Goal: Information Seeking & Learning: Learn about a topic

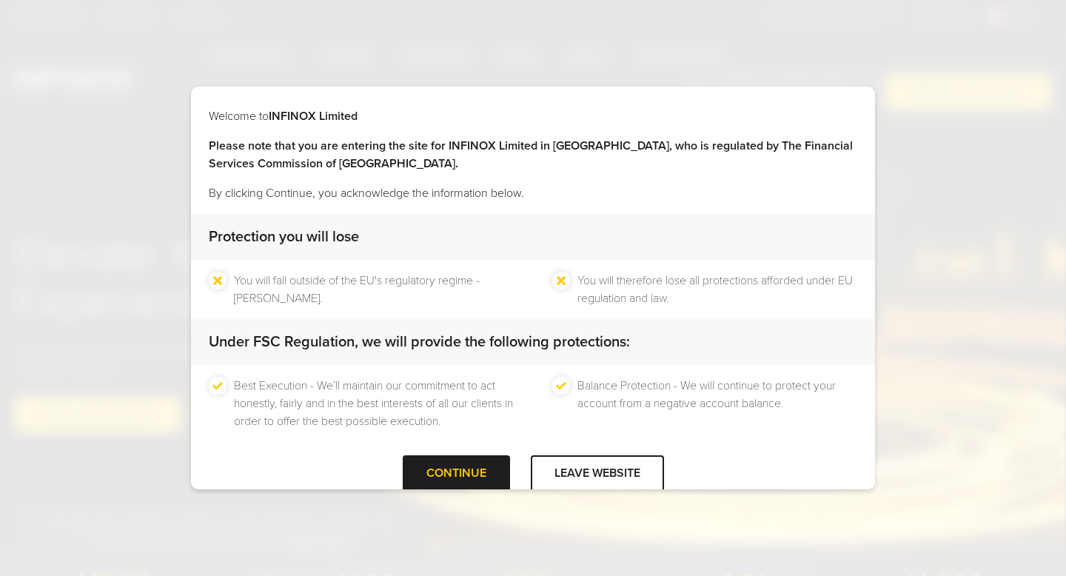
click at [946, 101] on div "Welcome to INFINOX Limited Please note that you are entering the site for INFIN…" at bounding box center [533, 288] width 1066 height 576
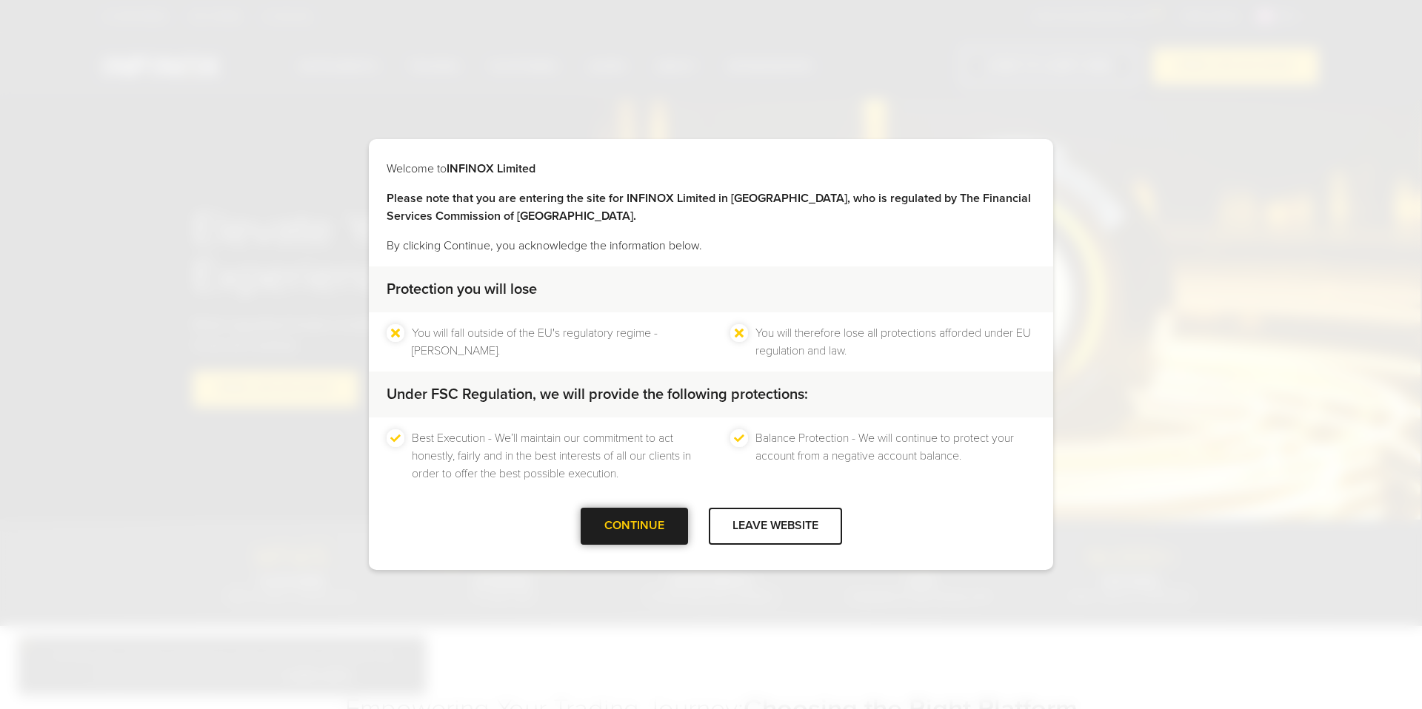
click at [641, 529] on div "CONTINUE" at bounding box center [634, 526] width 107 height 36
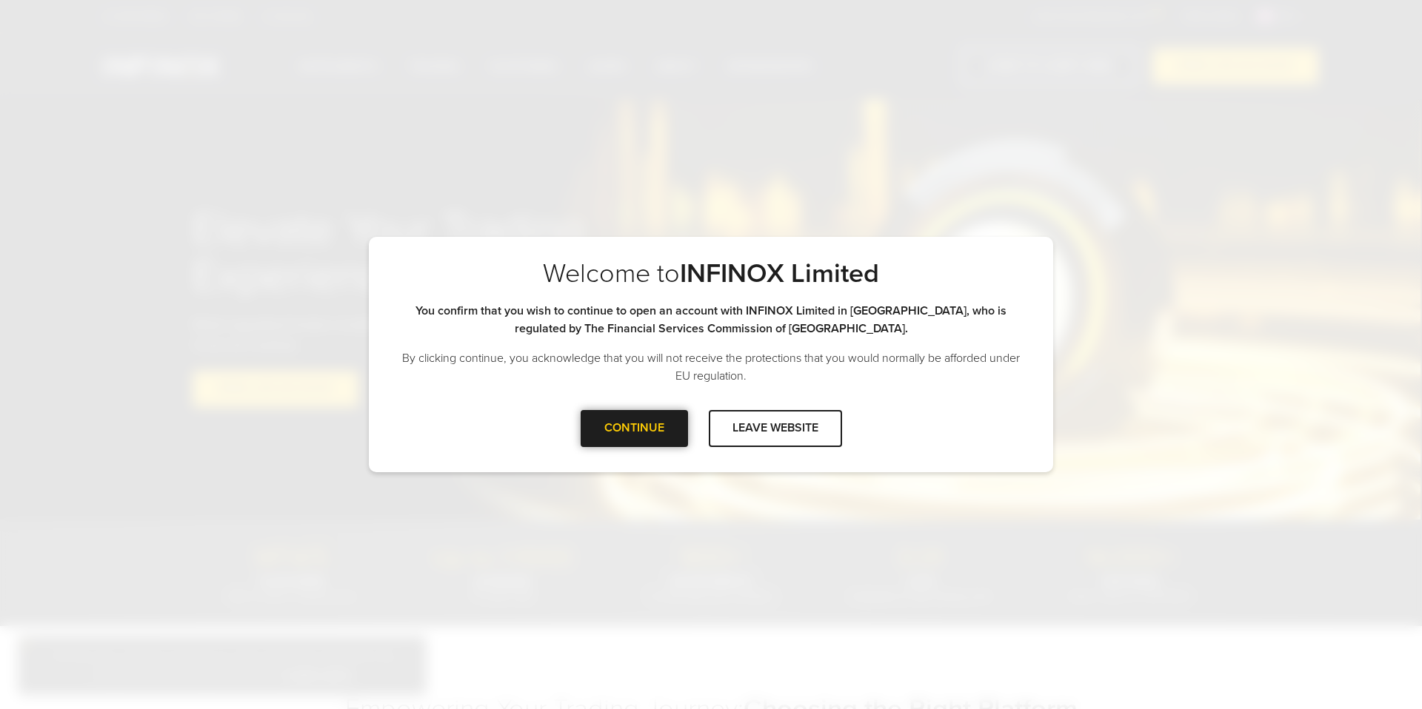
click at [641, 443] on div "CONTINUE" at bounding box center [634, 428] width 107 height 36
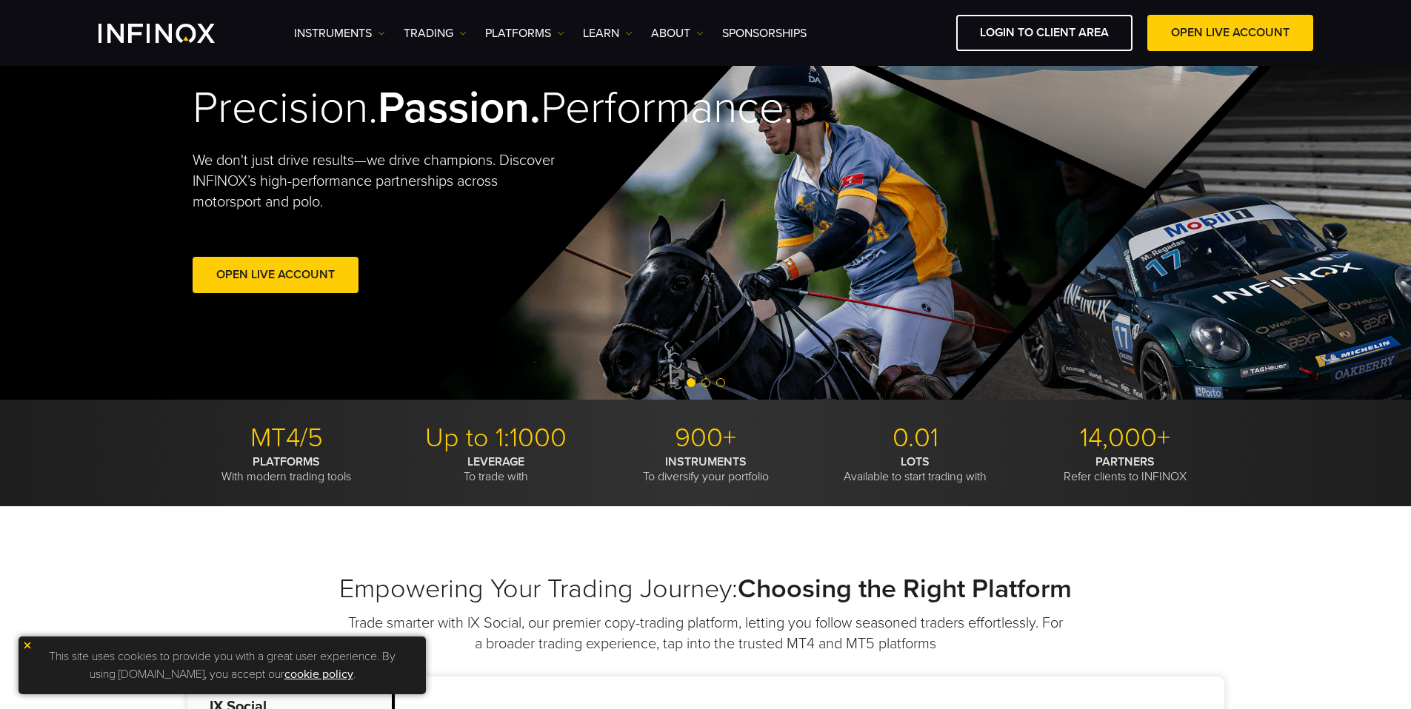
scroll to position [90, 0]
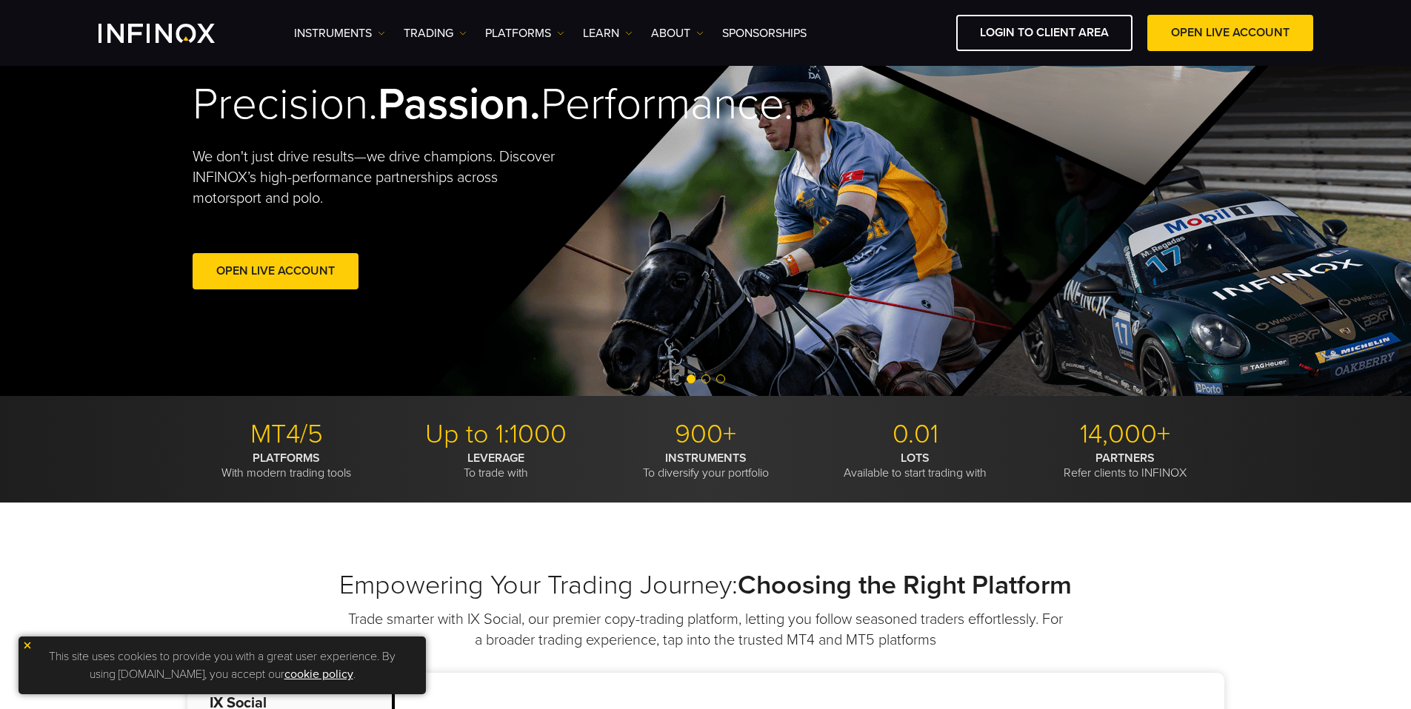
click at [709, 384] on div at bounding box center [705, 380] width 1411 height 18
click at [707, 384] on div at bounding box center [705, 380] width 1411 height 18
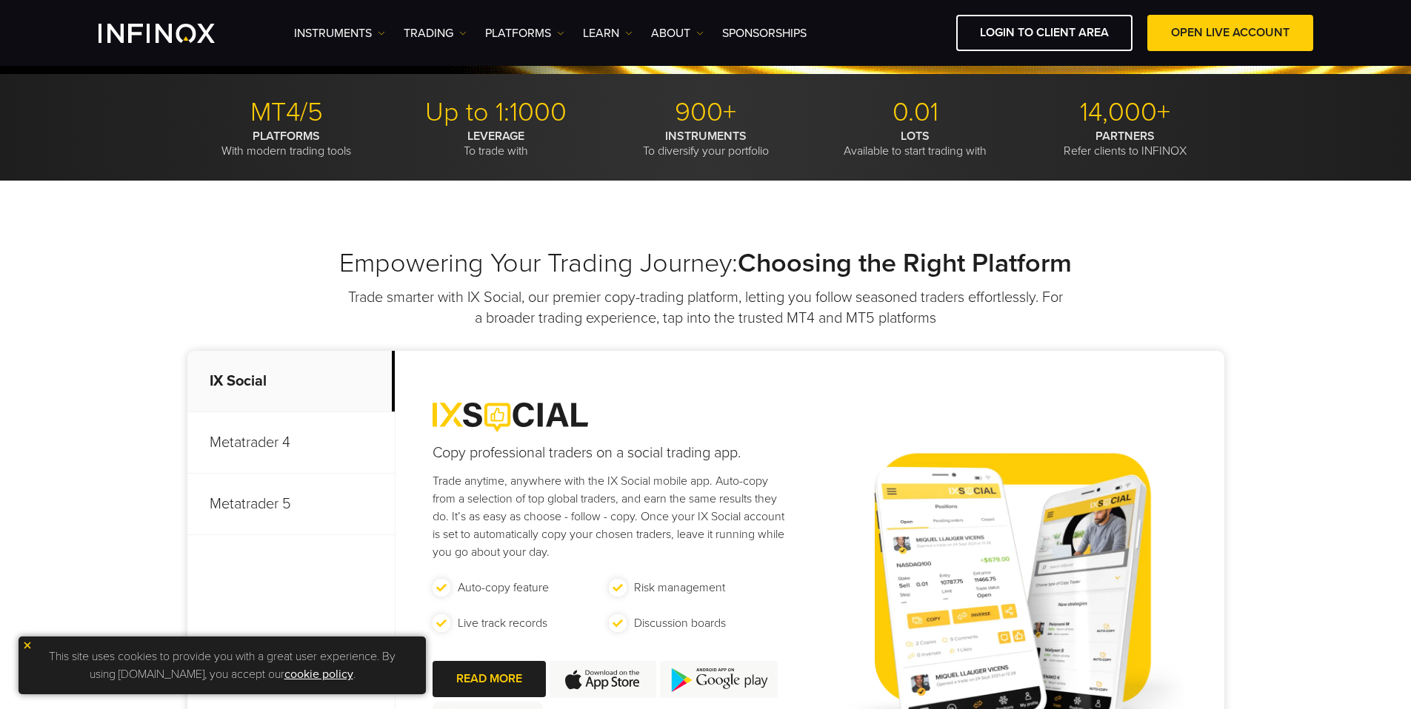
scroll to position [0, 0]
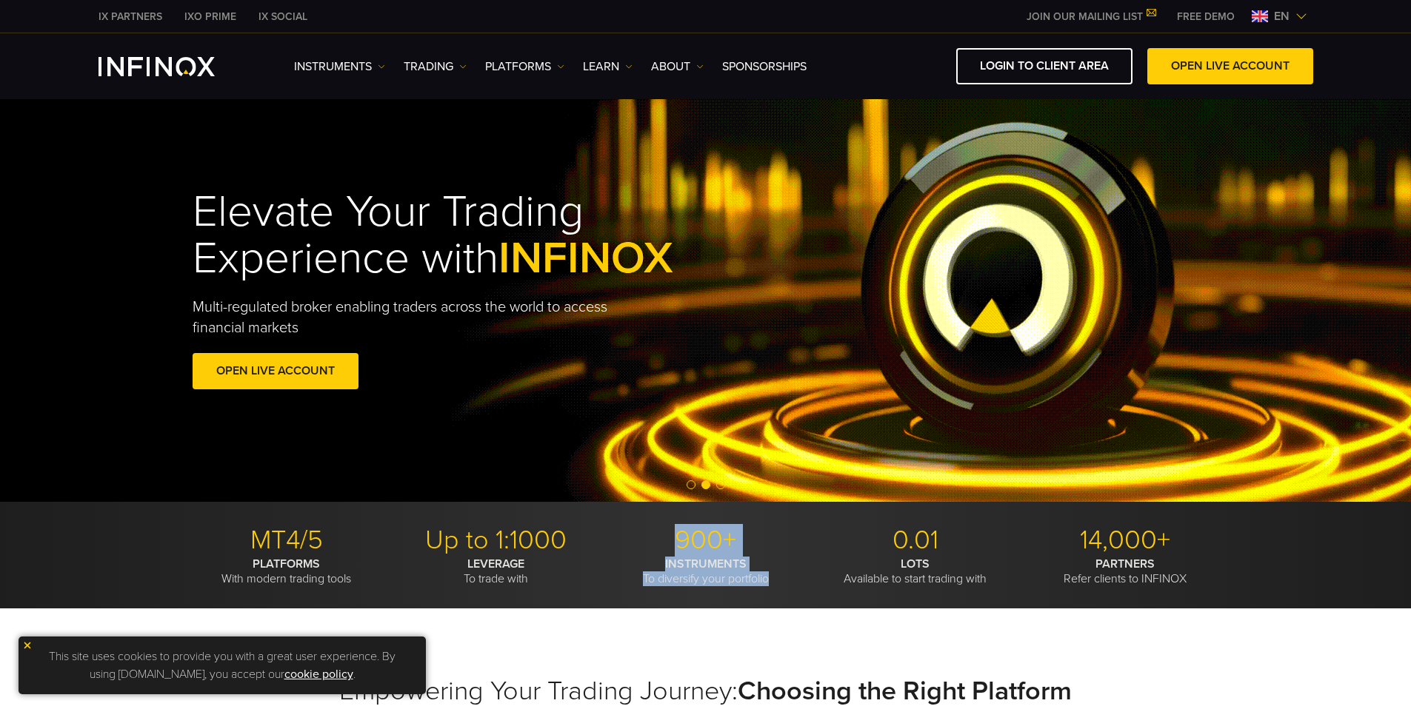
drag, startPoint x: 777, startPoint y: 581, endPoint x: 671, endPoint y: 539, distance: 113.7
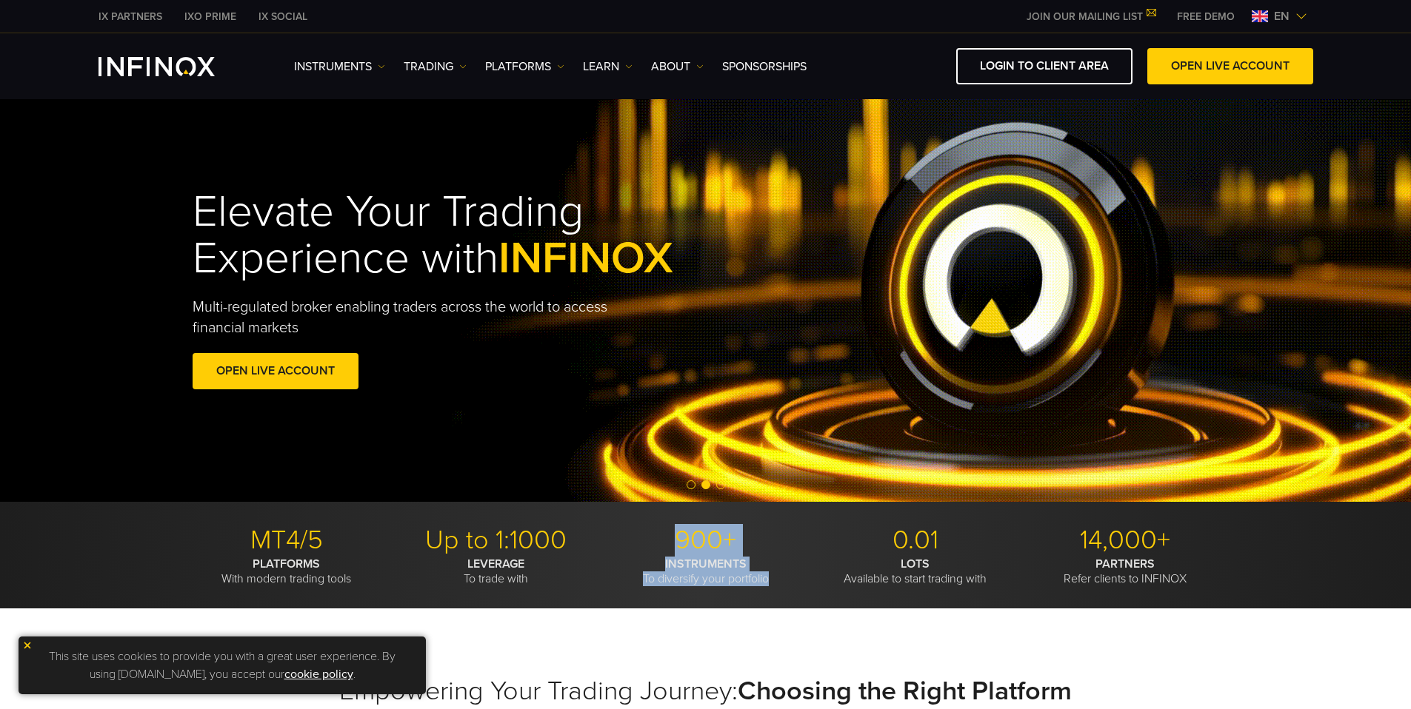
click at [671, 539] on li "900+ INSTRUMENTS To diversify your portfolio" at bounding box center [706, 555] width 198 height 62
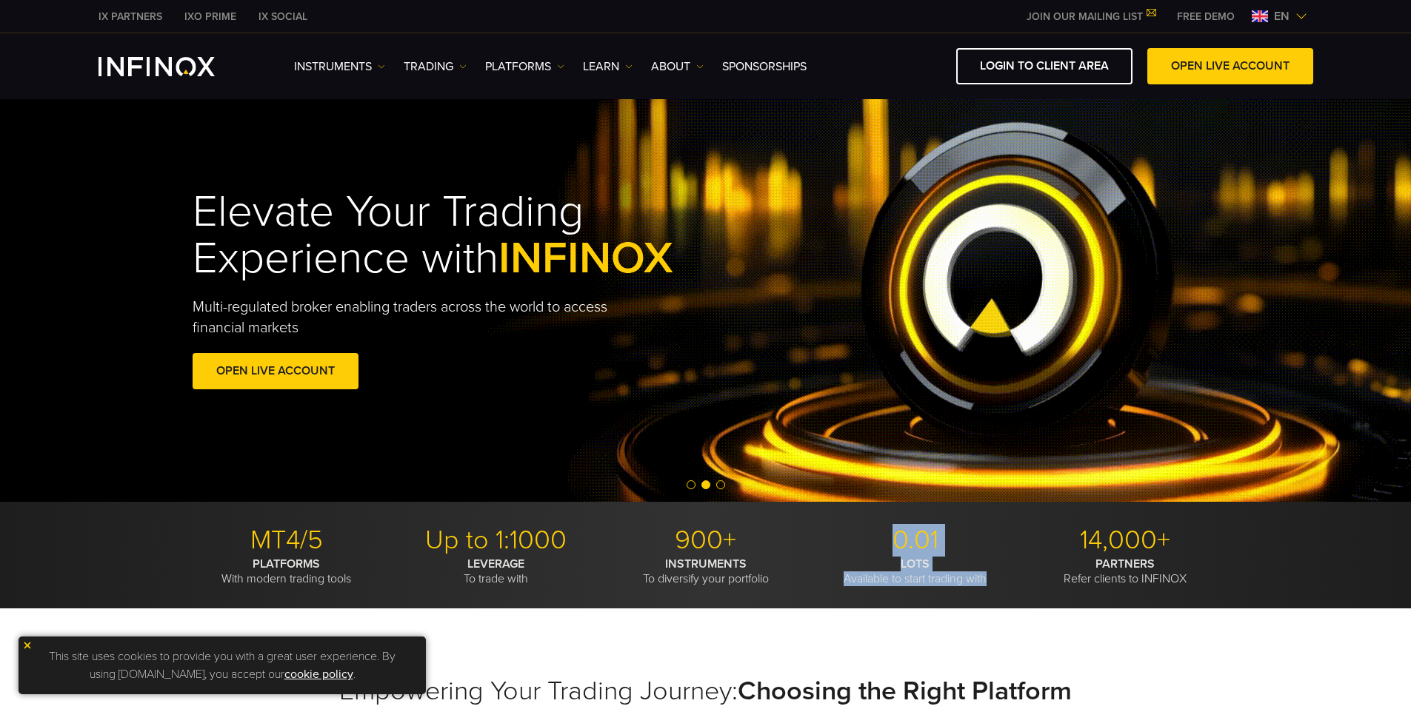
drag, startPoint x: 986, startPoint y: 580, endPoint x: 893, endPoint y: 531, distance: 105.3
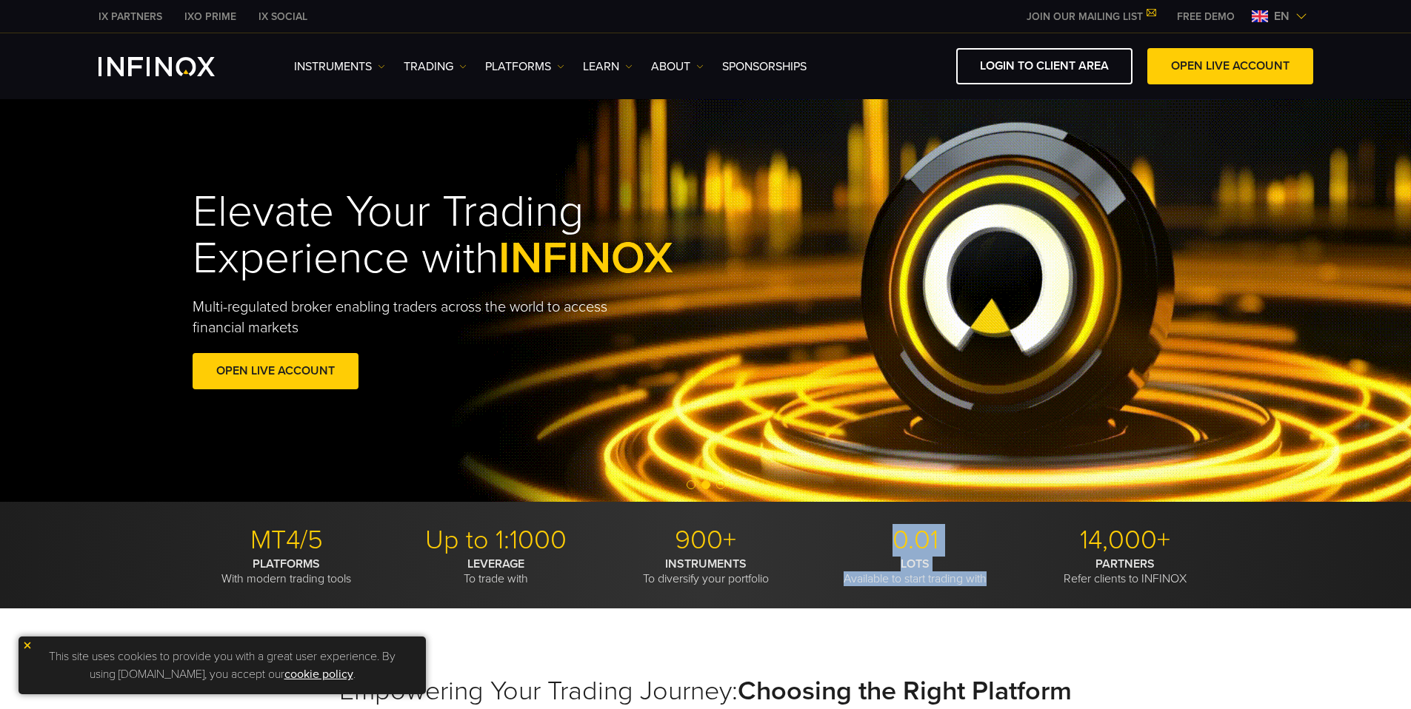
click at [893, 531] on li "0.01 LOTS Available to start trading with" at bounding box center [915, 555] width 198 height 62
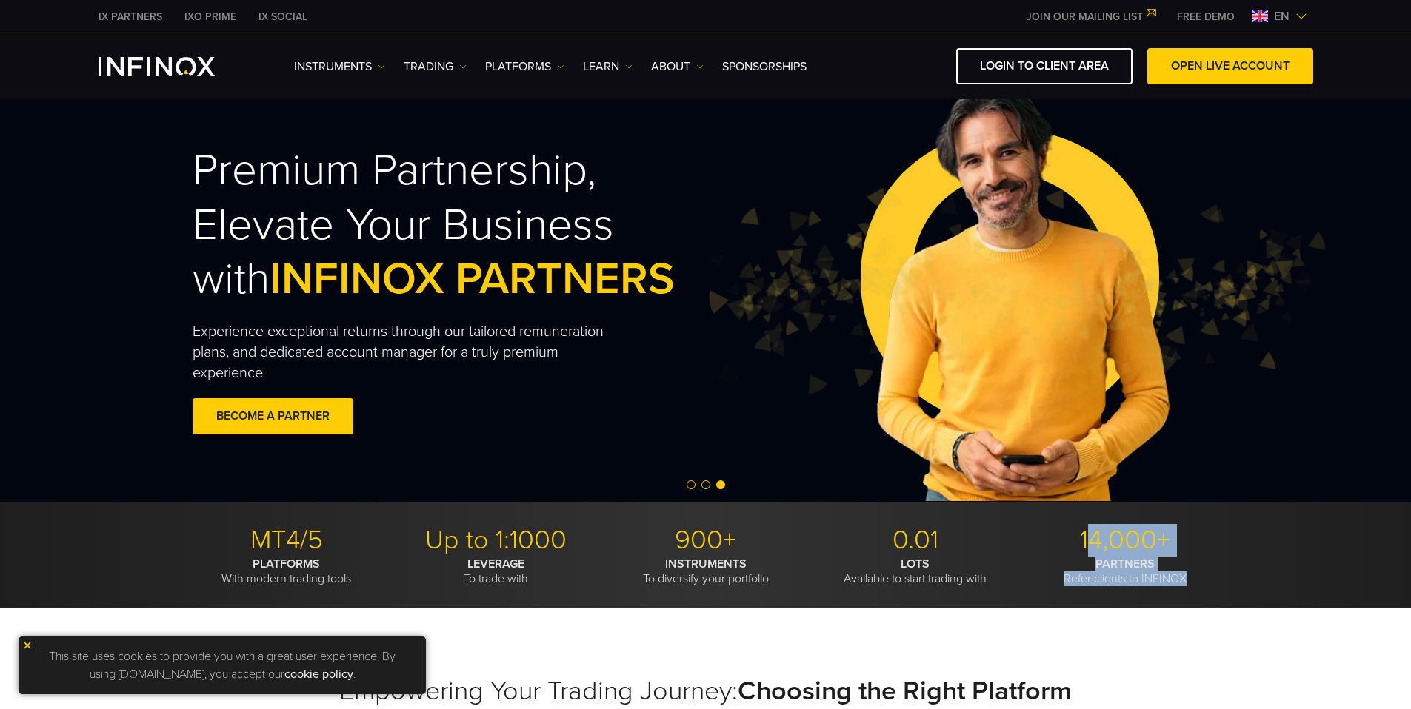
drag, startPoint x: 1189, startPoint y: 574, endPoint x: 1089, endPoint y: 531, distance: 108.1
click at [1066, 531] on li "14,000+ PARTNERS Refer clients to INFINOX" at bounding box center [1125, 555] width 198 height 62
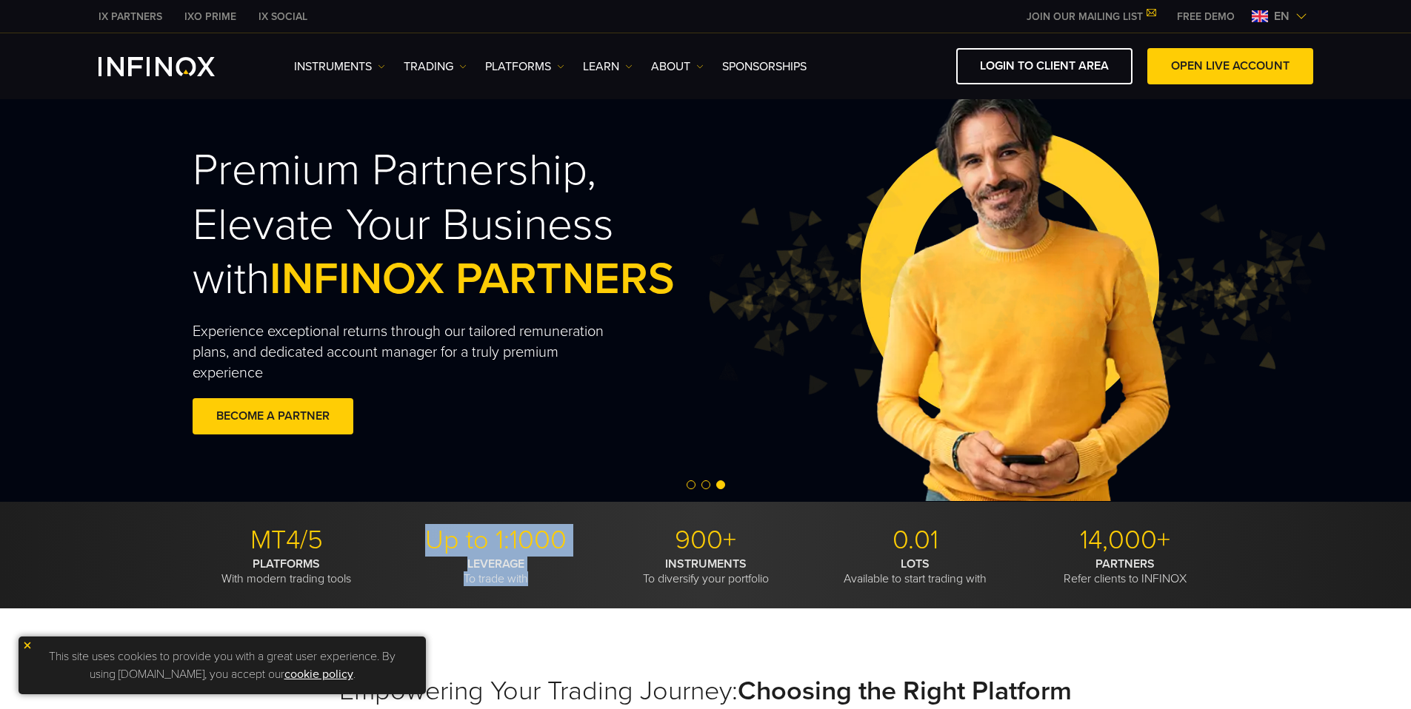
drag, startPoint x: 542, startPoint y: 577, endPoint x: 415, endPoint y: 540, distance: 132.6
click at [415, 540] on li "Up to 1:1000 LEVERAGE To trade with" at bounding box center [496, 555] width 198 height 62
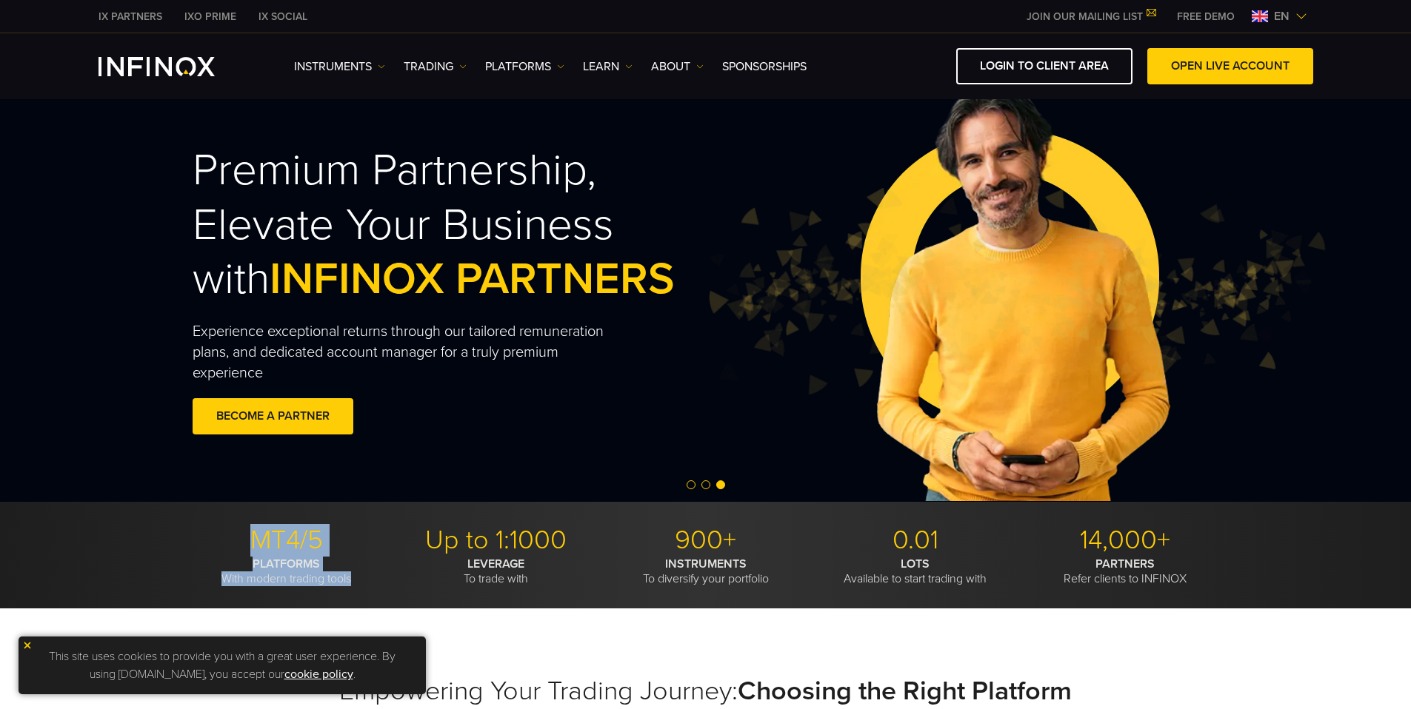
drag, startPoint x: 360, startPoint y: 580, endPoint x: 256, endPoint y: 548, distance: 108.5
click at [256, 548] on li "MT4/5 PLATFORMS With modern trading tools" at bounding box center [286, 555] width 198 height 62
click at [256, 548] on p "MT4/5" at bounding box center [286, 540] width 198 height 33
drag, startPoint x: 255, startPoint y: 545, endPoint x: 324, endPoint y: 545, distance: 69.6
click at [324, 545] on p "MT4/5" at bounding box center [286, 540] width 198 height 33
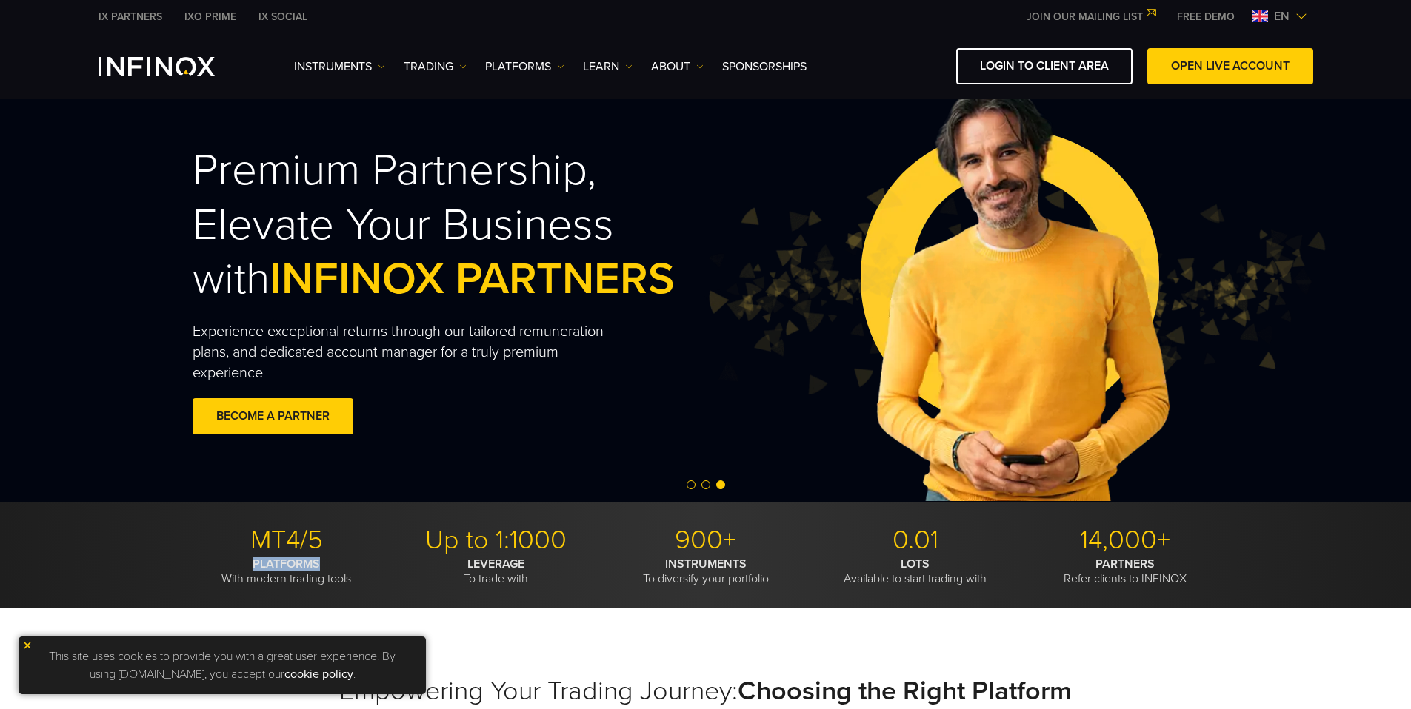
drag, startPoint x: 328, startPoint y: 561, endPoint x: 252, endPoint y: 564, distance: 76.3
click at [252, 564] on p "PLATFORMS With modern trading tools" at bounding box center [286, 572] width 198 height 30
drag, startPoint x: 218, startPoint y: 574, endPoint x: 358, endPoint y: 587, distance: 140.6
click at [358, 575] on div "MT4/5 PLATFORMS With modern trading tools Up to 1:1000 LEVERAGE To trade with 9…" at bounding box center [705, 555] width 1411 height 107
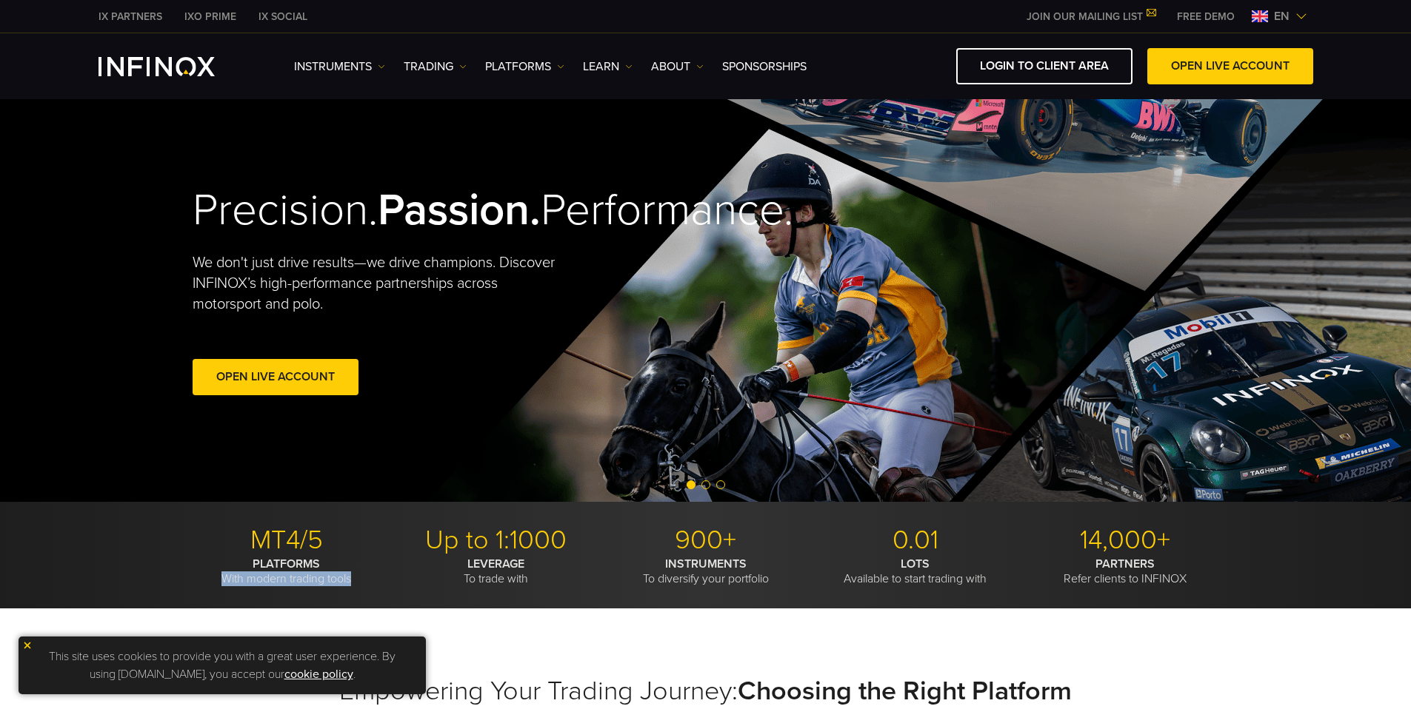
click at [28, 575] on img at bounding box center [27, 646] width 10 height 10
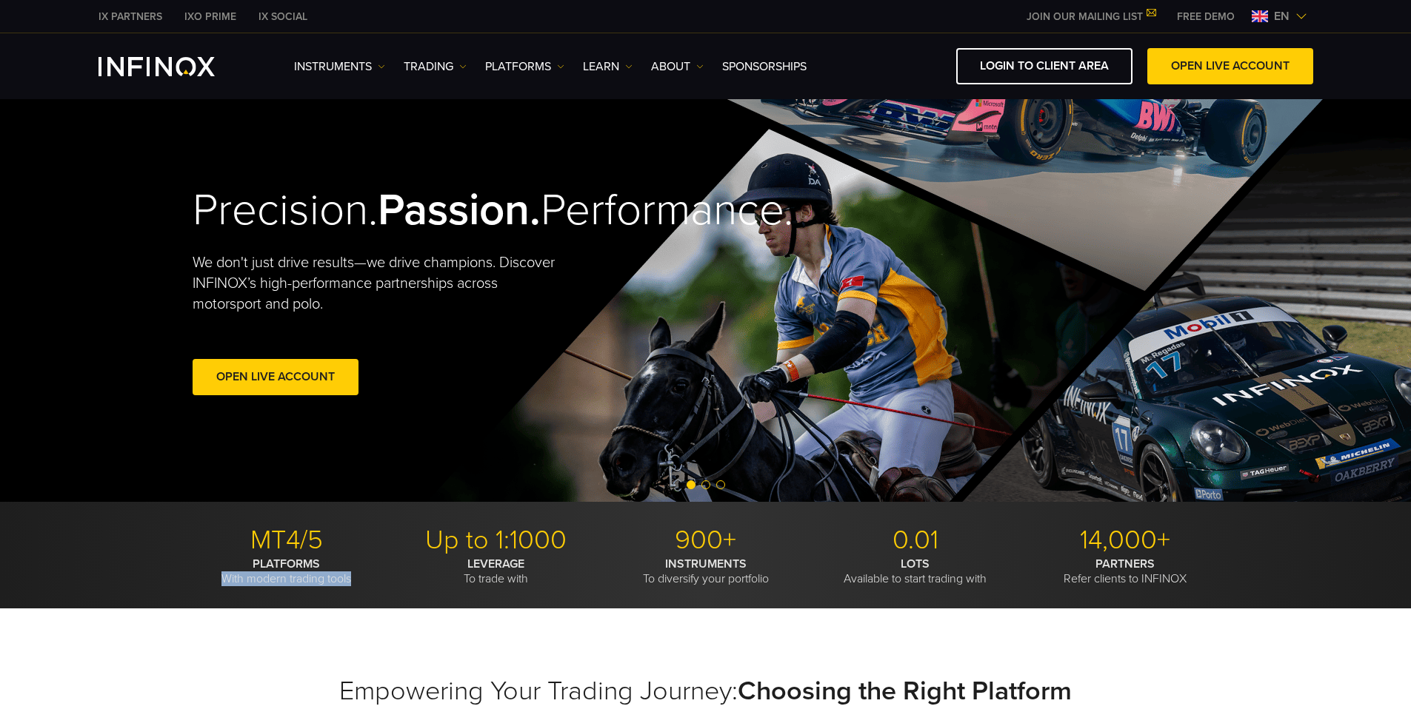
click at [255, 575] on p "PLATFORMS With modern trading tools" at bounding box center [286, 572] width 198 height 30
drag, startPoint x: 244, startPoint y: 561, endPoint x: 325, endPoint y: 561, distance: 81.5
click at [325, 561] on p "PLATFORMS With modern trading tools" at bounding box center [286, 572] width 198 height 30
drag, startPoint x: 353, startPoint y: 582, endPoint x: 253, endPoint y: 582, distance: 100.7
click at [253, 575] on p "PLATFORMS With modern trading tools" at bounding box center [286, 572] width 198 height 30
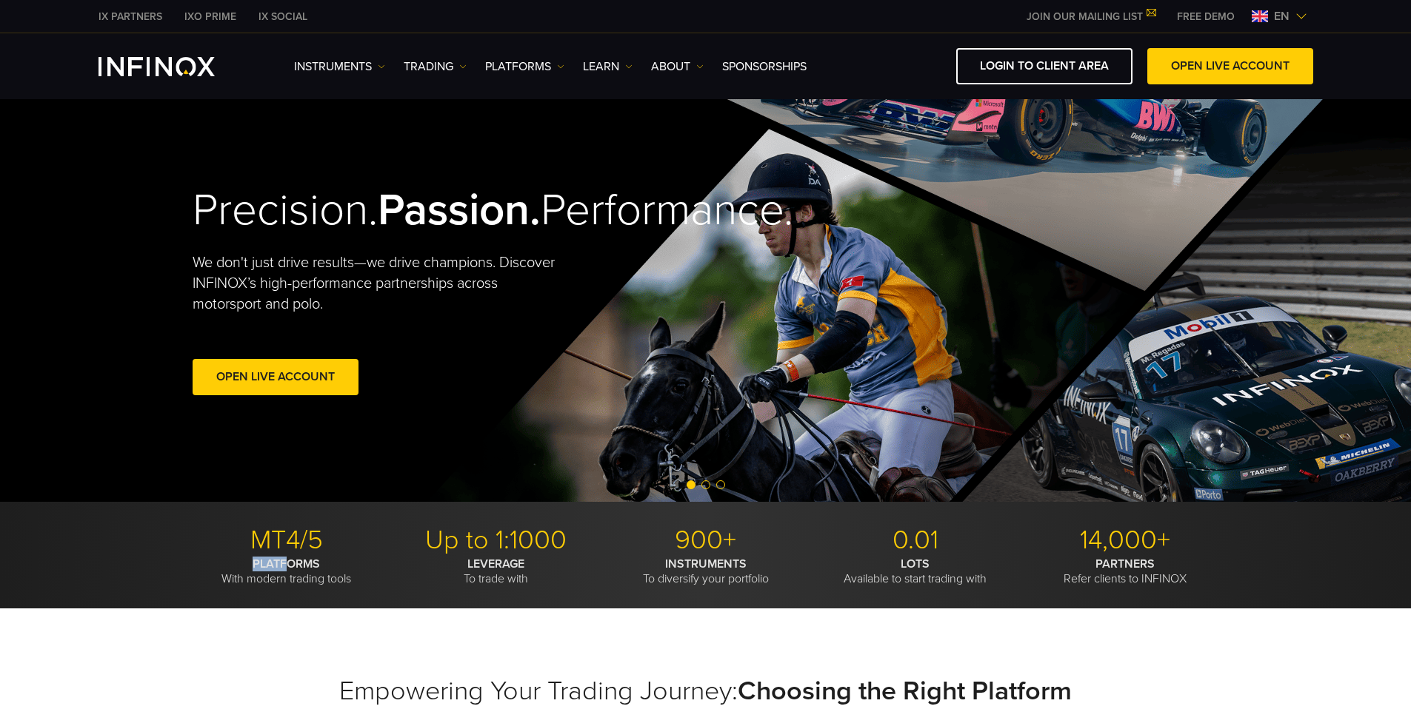
drag, startPoint x: 253, startPoint y: 567, endPoint x: 287, endPoint y: 571, distance: 33.5
click at [287, 571] on strong "PLATFORMS" at bounding box center [286, 564] width 67 height 15
click at [290, 571] on strong "PLATFORMS" at bounding box center [286, 564] width 67 height 15
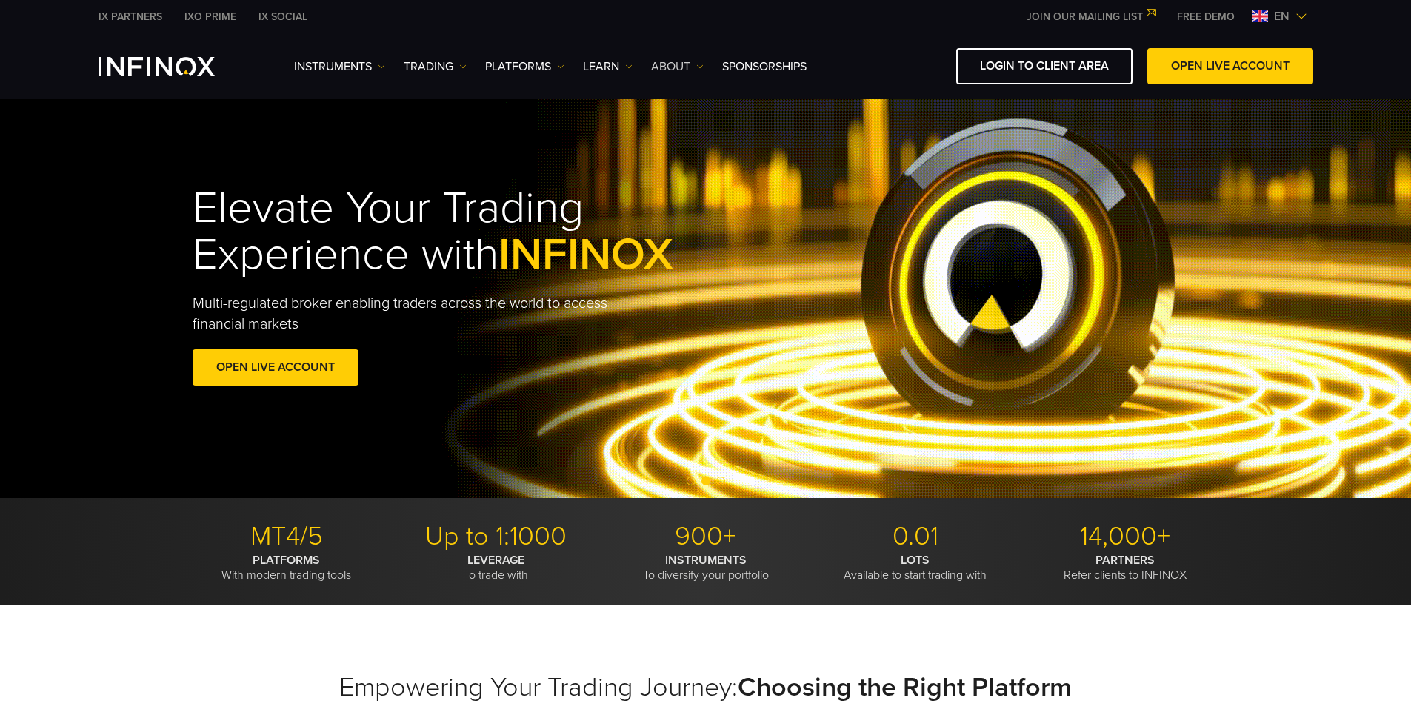
click at [666, 68] on link "ABOUT" at bounding box center [677, 67] width 53 height 18
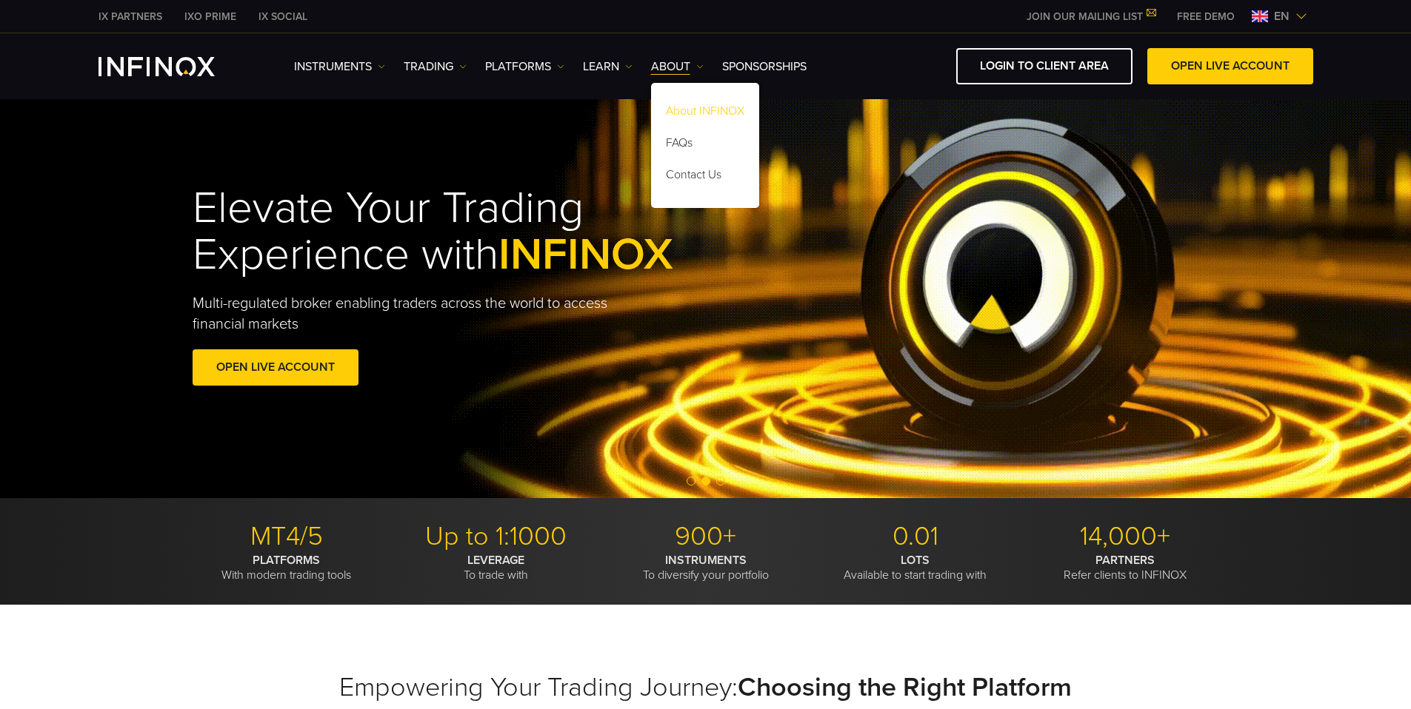
click at [715, 111] on link "About INFINOX" at bounding box center [705, 114] width 108 height 32
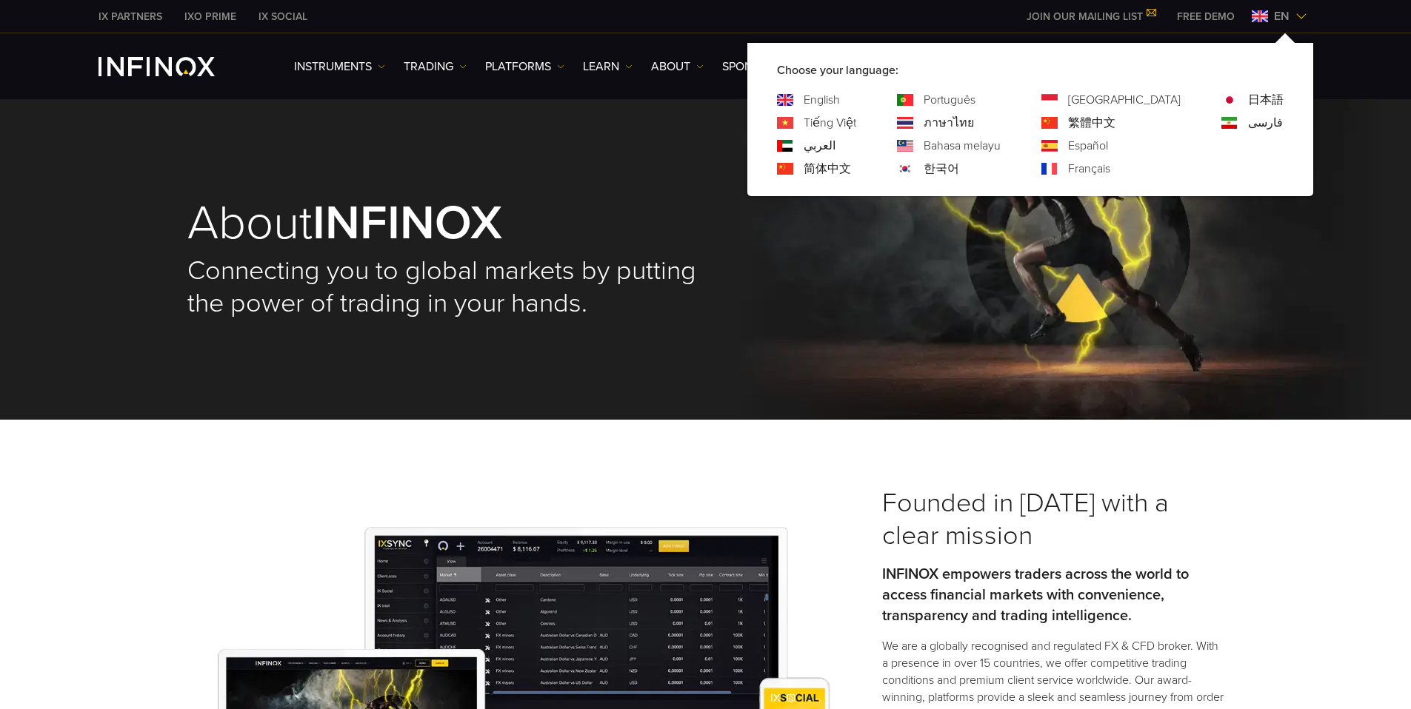
click at [975, 97] on link "Português" at bounding box center [949, 100] width 52 height 18
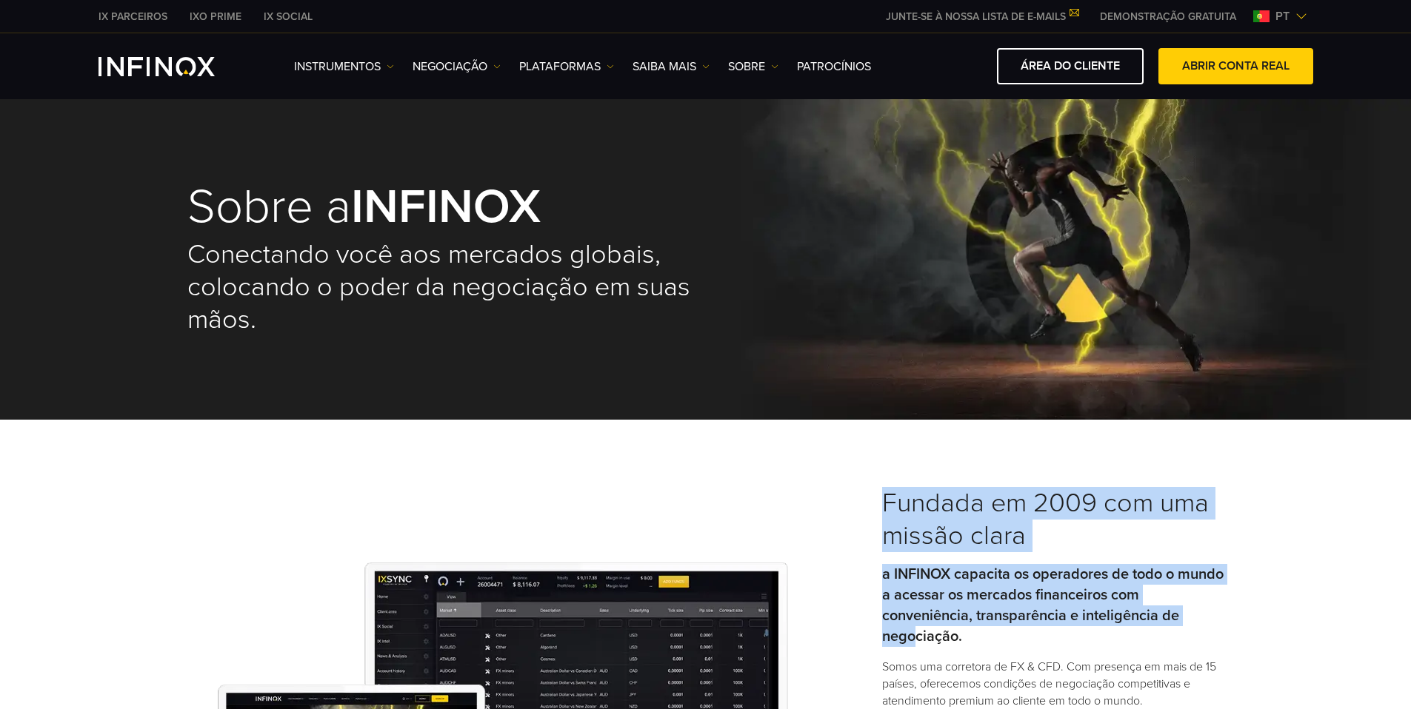
drag, startPoint x: 886, startPoint y: 506, endPoint x: 913, endPoint y: 641, distance: 137.4
click at [913, 641] on div "Fundada em 2009 com uma missão clara a INFINOX capacita os operadores de todo o…" at bounding box center [1053, 716] width 342 height 458
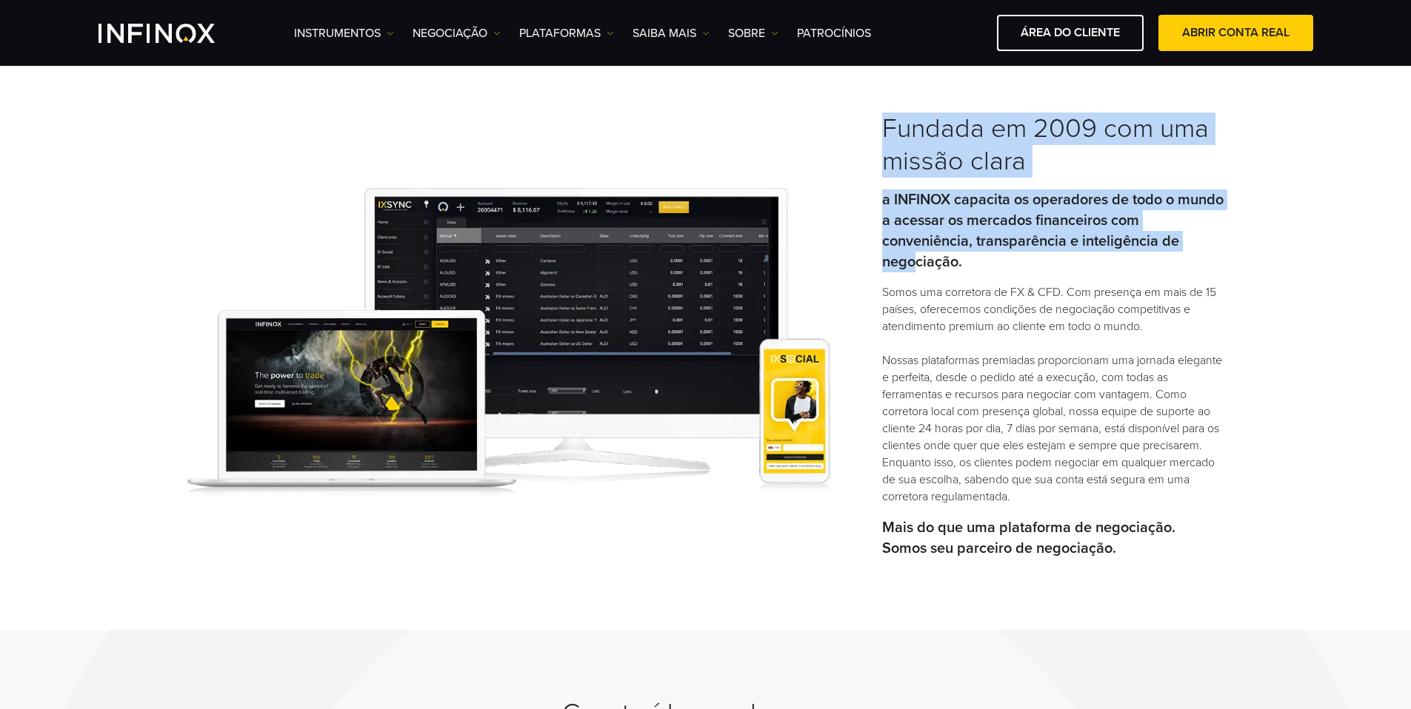
scroll to position [331, 0]
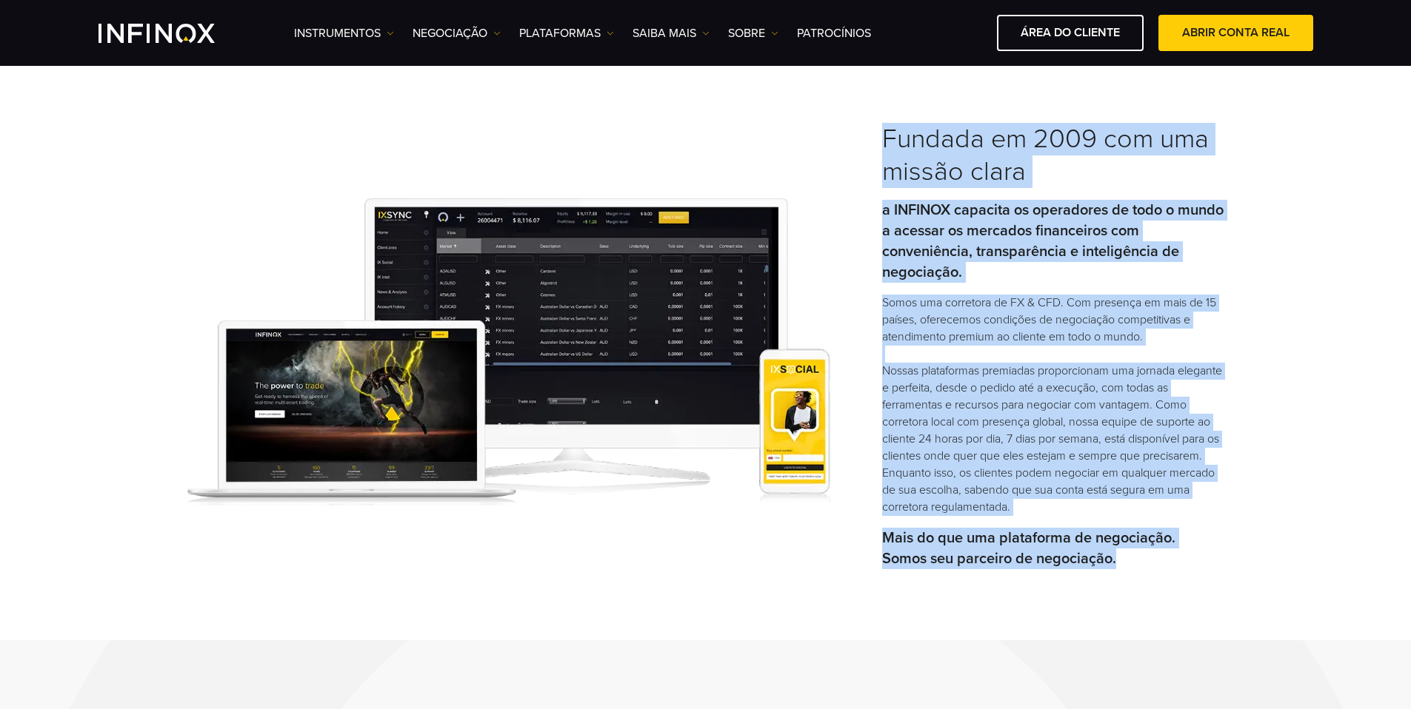
drag, startPoint x: 1121, startPoint y: 564, endPoint x: 873, endPoint y: 127, distance: 501.8
click at [872, 127] on div "Fundada em 2009 com uma missão clara a INFINOX capacita os operadores de todo o…" at bounding box center [706, 352] width 1066 height 458
copy div "Fundada em 2009 com uma missão clara a INFINOX capacita os operadores de todo o…"
click at [948, 202] on p "a INFINOX capacita os operadores de todo o mundo a acessar os mercados financei…" at bounding box center [1053, 241] width 342 height 83
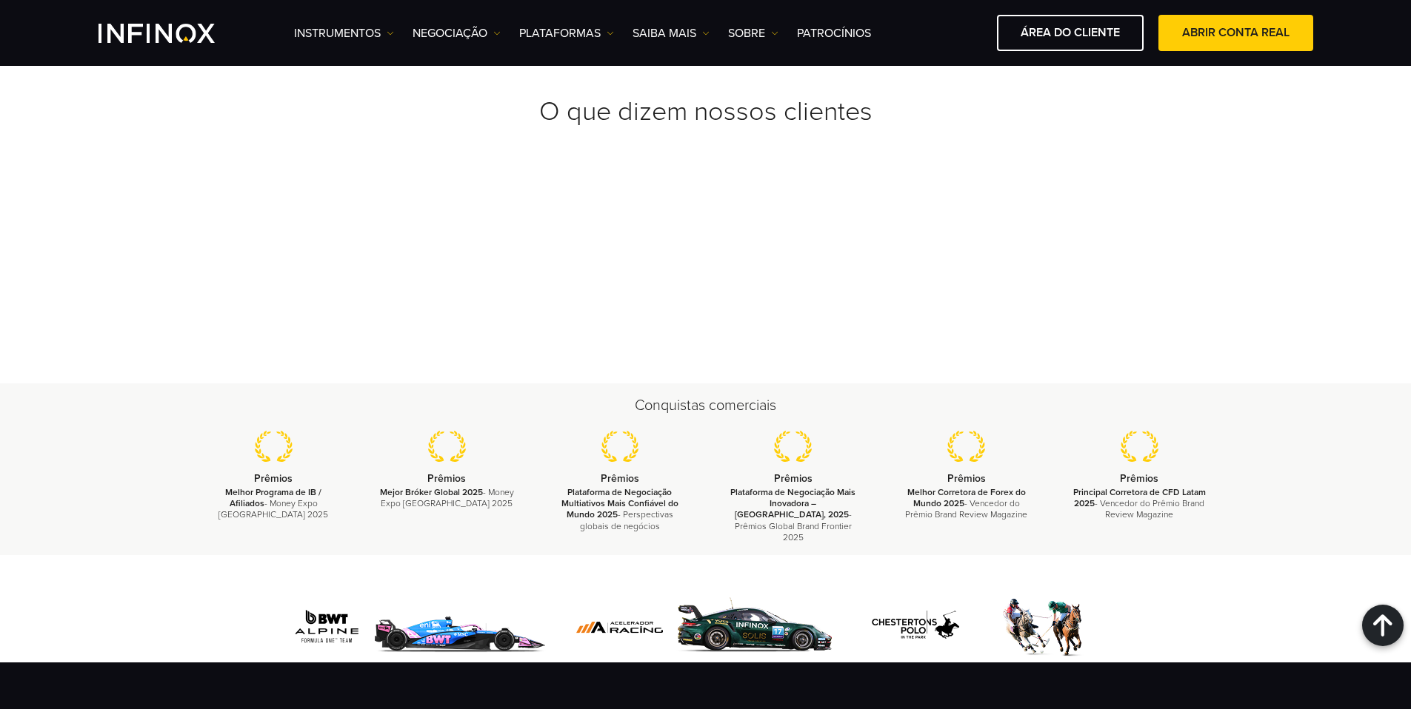
scroll to position [5327, 0]
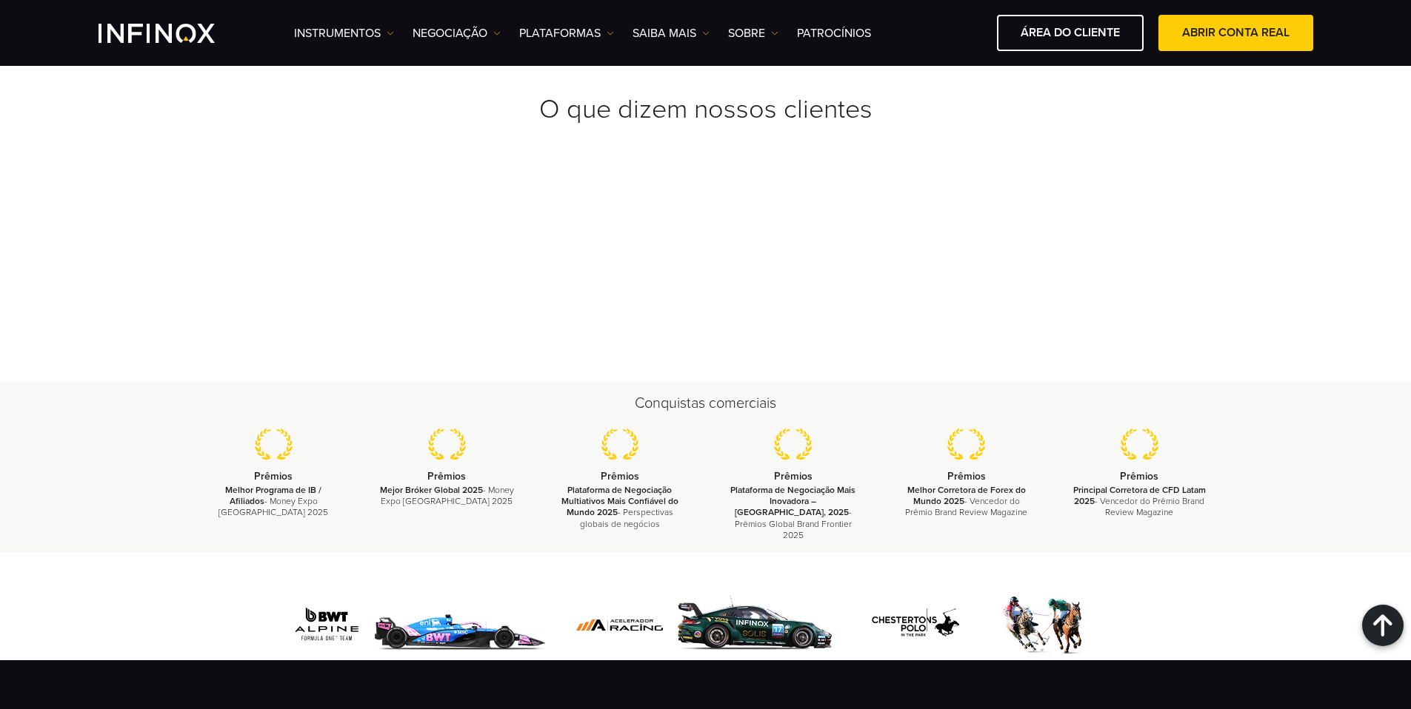
click at [158, 47] on div "IX Social Instrumentos Instrumentos Informações sobre produtos NEGOCIAÇÃO" at bounding box center [705, 33] width 1214 height 36
click at [163, 33] on img "INFINOX Logo" at bounding box center [156, 33] width 116 height 19
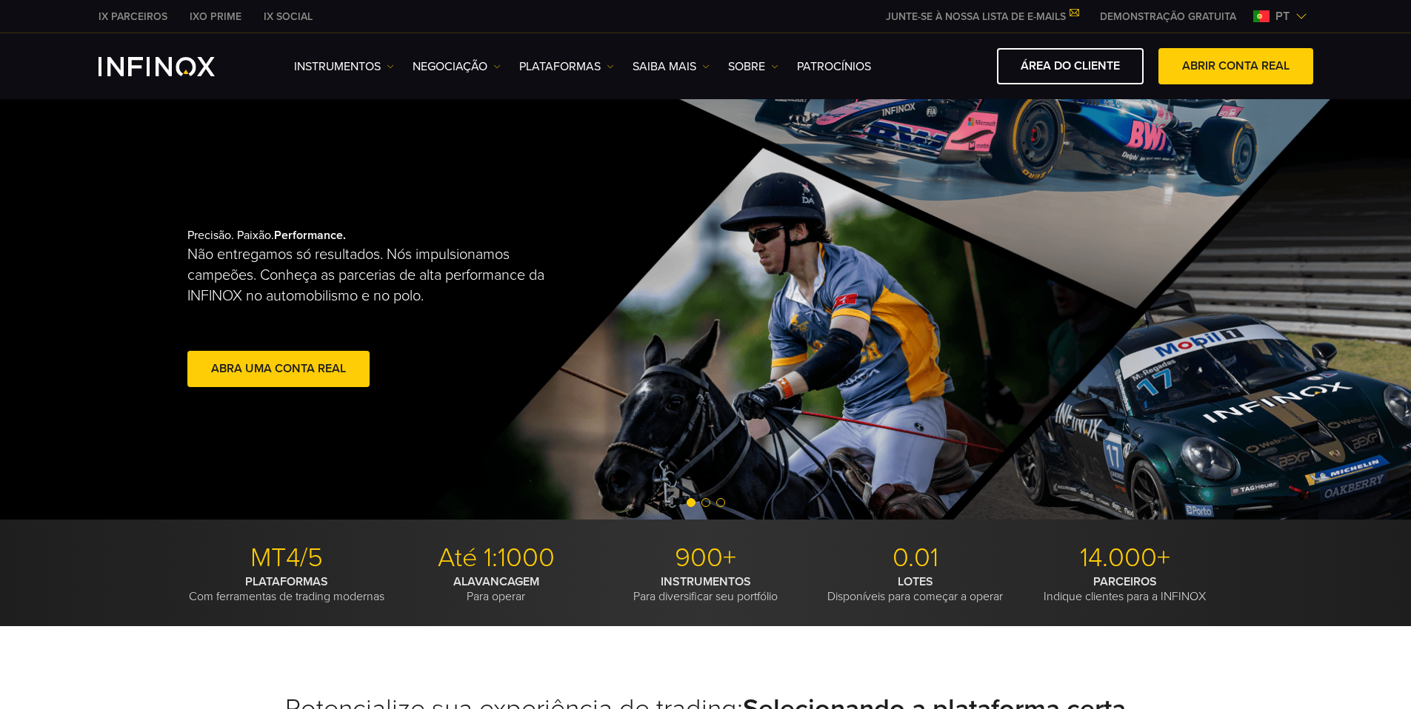
click at [472, 67] on link "NEGOCIAÇÃO" at bounding box center [456, 67] width 88 height 18
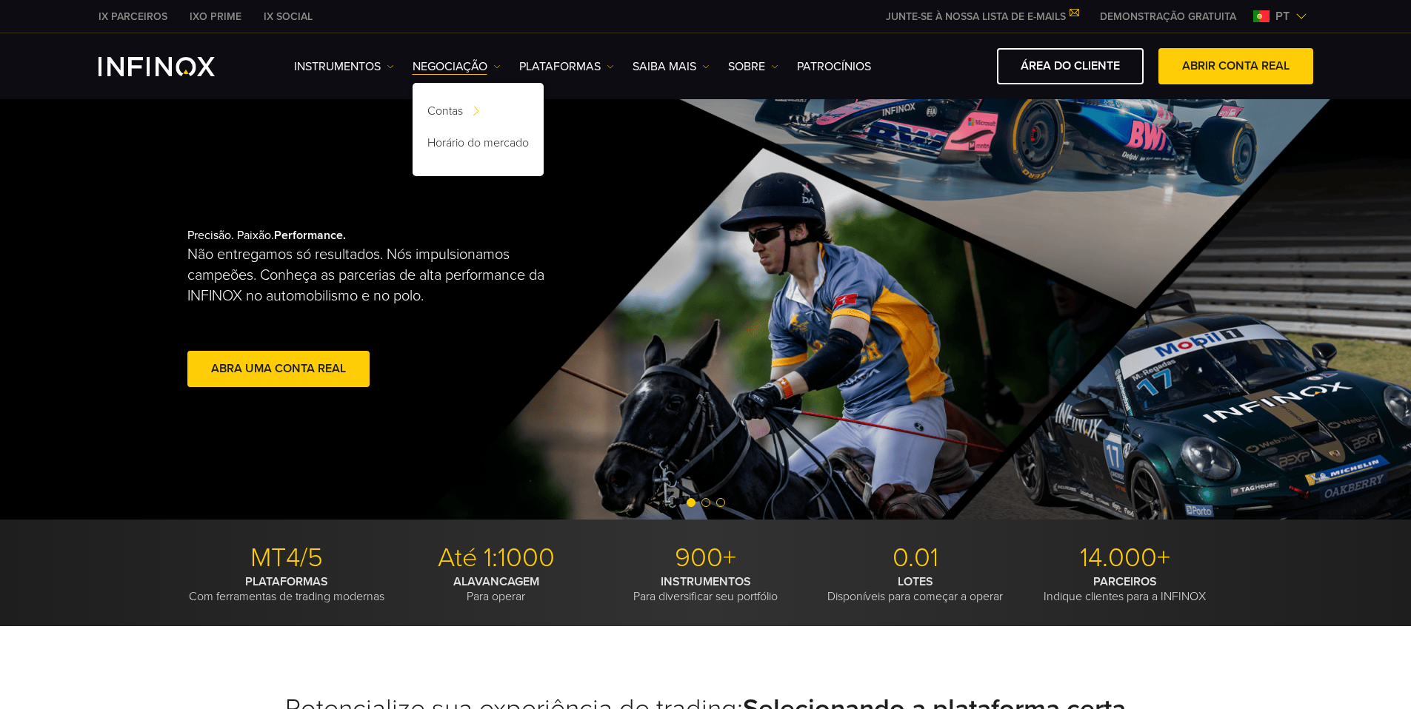
click at [564, 53] on div "Instrumentos Instrumentos Informações sobre produtos NEGOCIAÇÃO Contas DEMO" at bounding box center [803, 66] width 1019 height 36
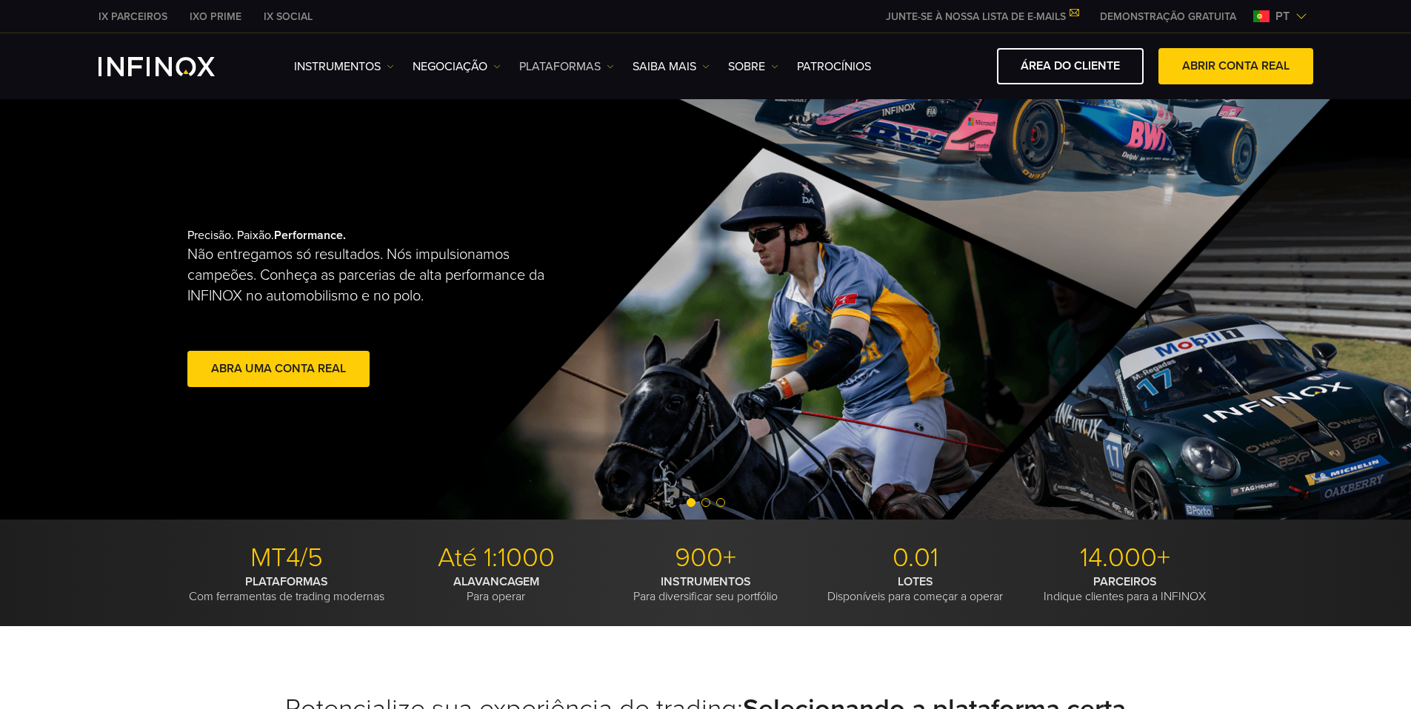
click at [564, 59] on link "PLATAFORMAS" at bounding box center [566, 67] width 95 height 18
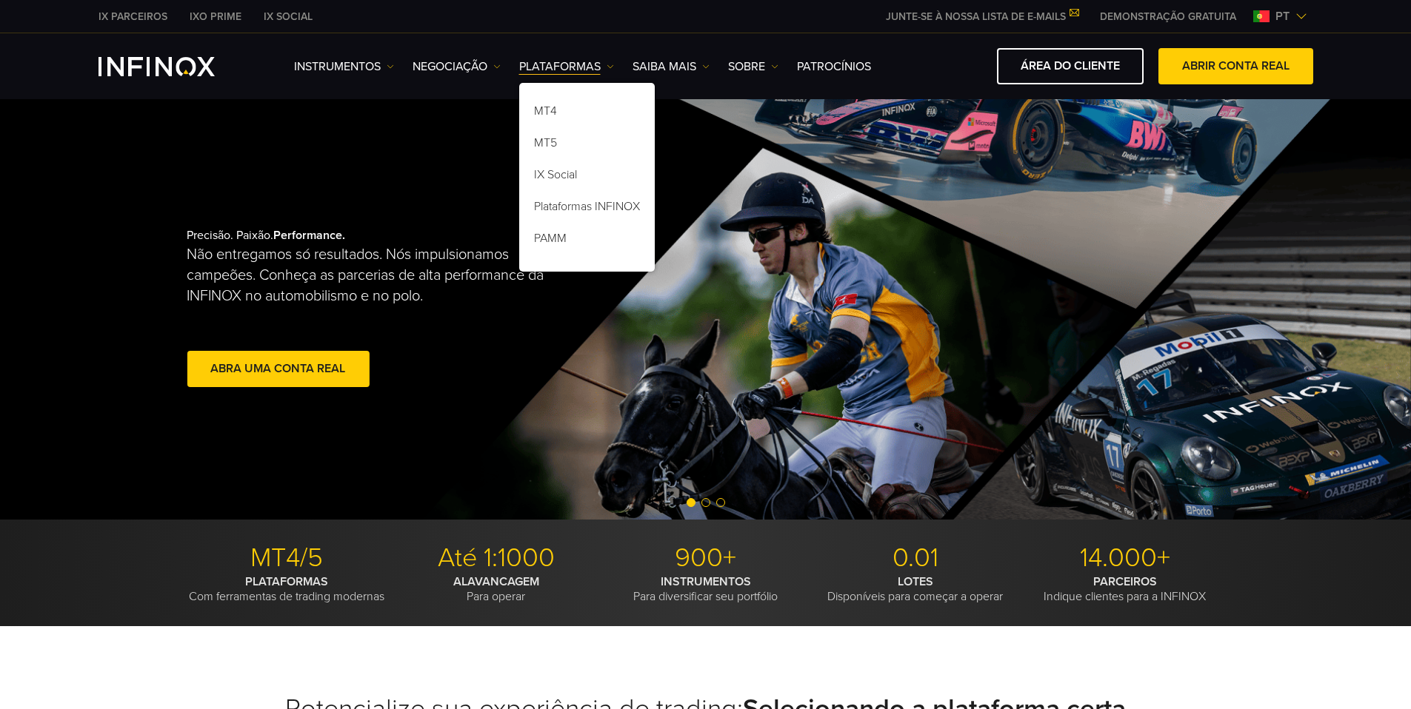
click at [161, 241] on video at bounding box center [705, 309] width 1411 height 421
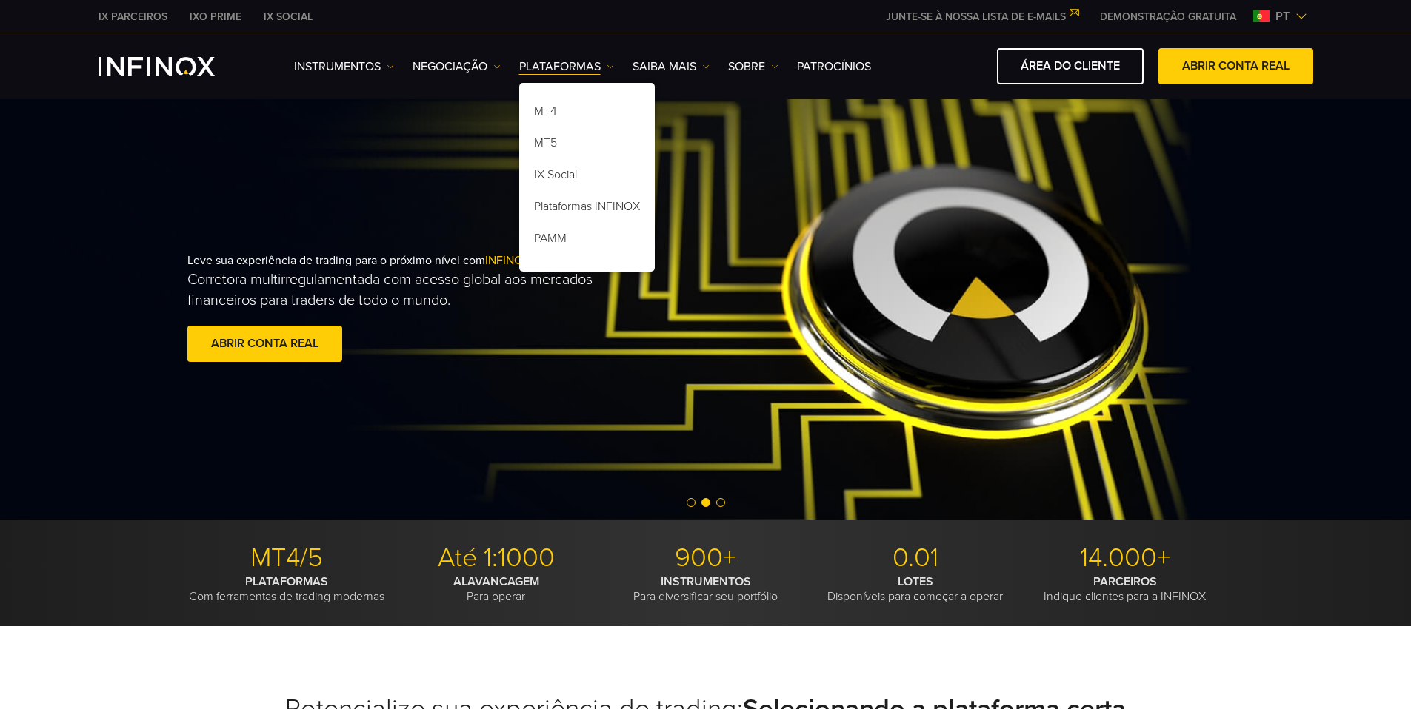
click at [523, 54] on div "Instrumentos Instrumentos Informações sobre produtos NEGOCIAÇÃO Contas DEMO" at bounding box center [803, 66] width 1019 height 36
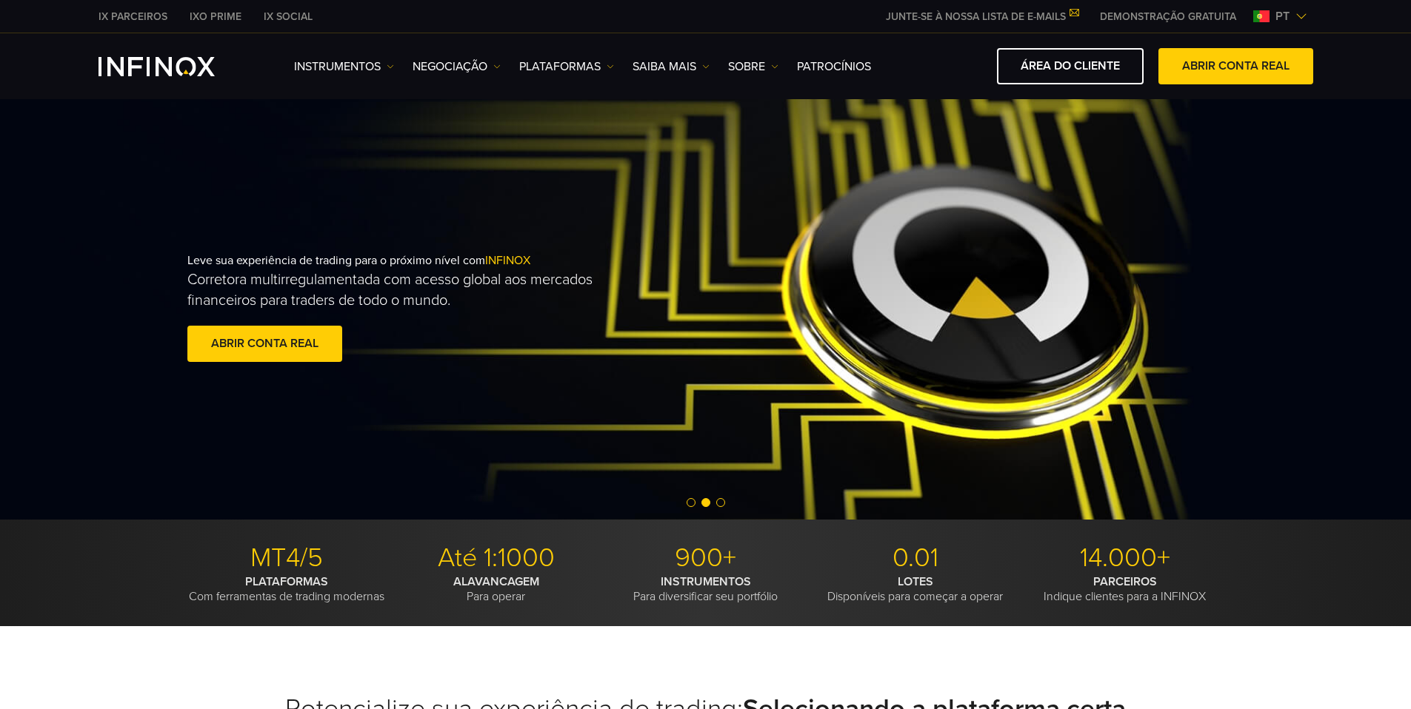
click at [690, 500] on span "Go to slide 1" at bounding box center [690, 502] width 9 height 9
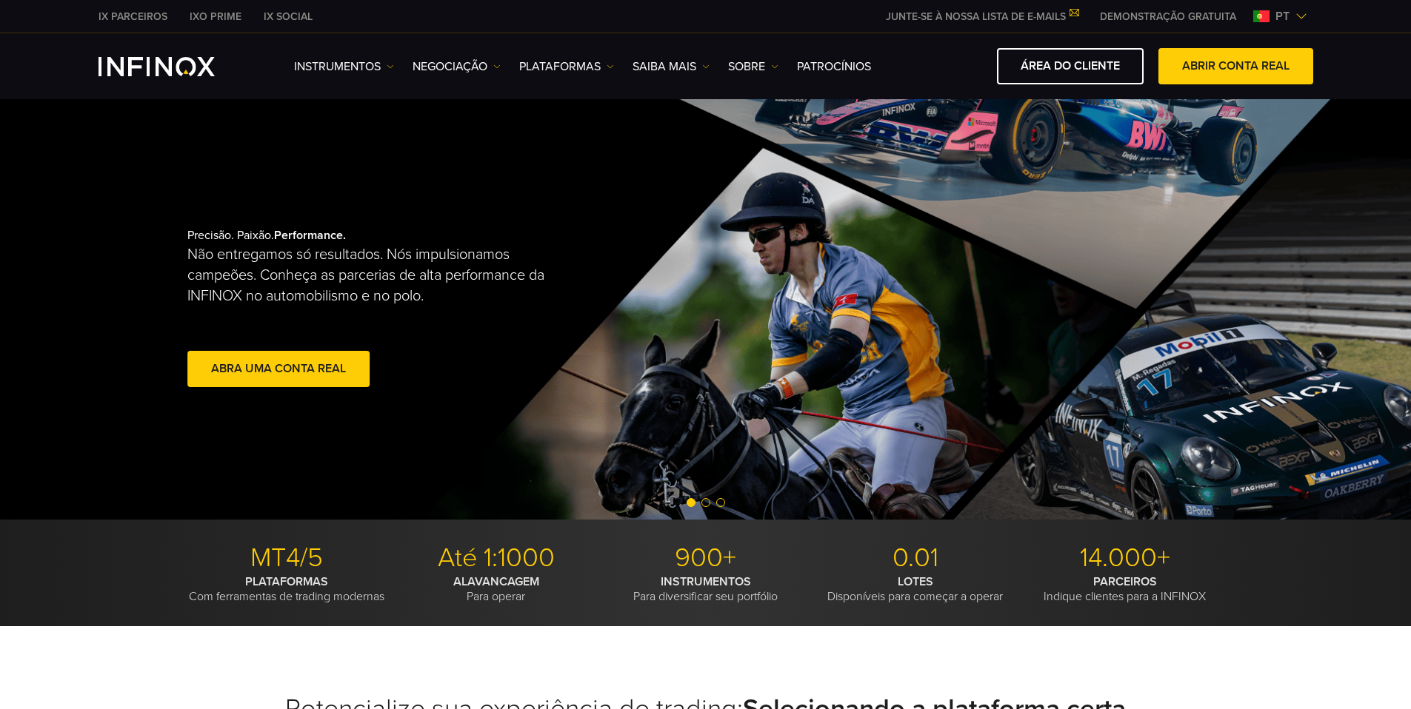
click at [701, 505] on span "Go to slide 2" at bounding box center [705, 502] width 9 height 9
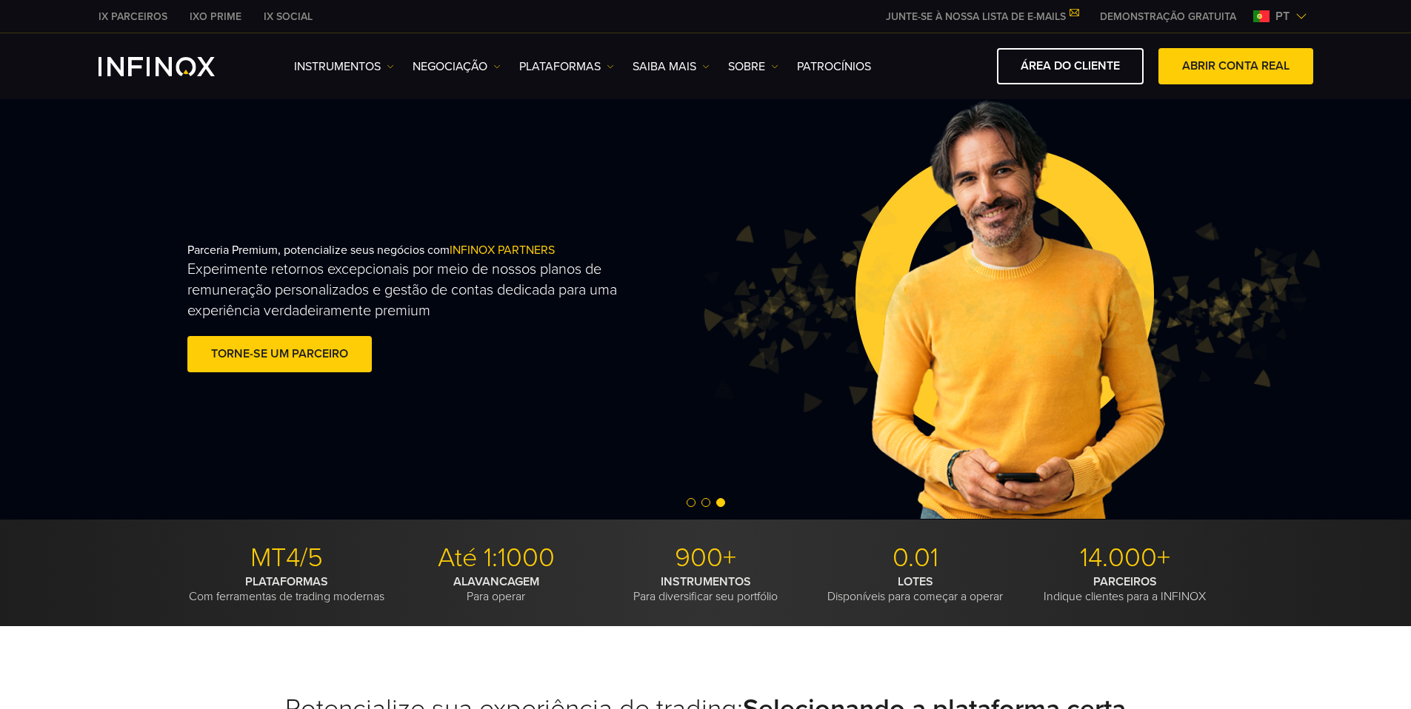
click at [702, 505] on span "Go to slide 2" at bounding box center [705, 502] width 9 height 9
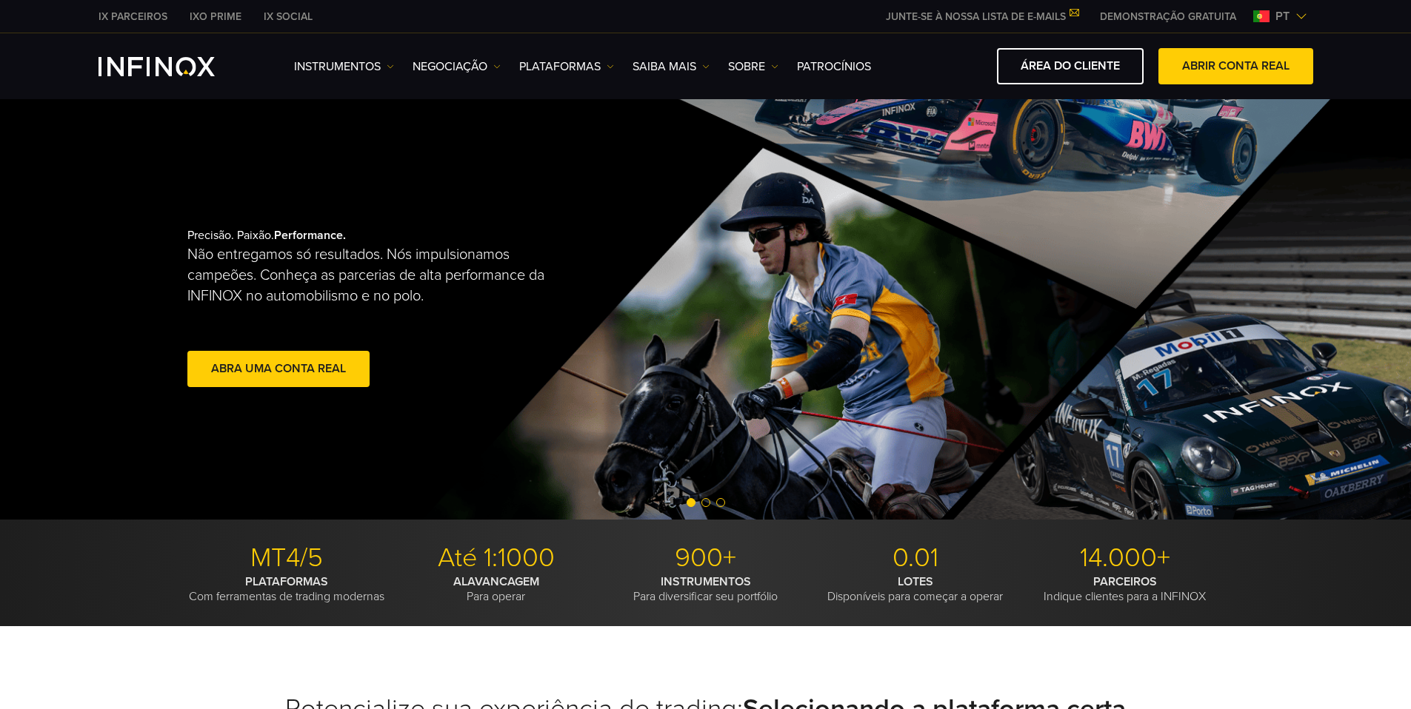
click at [703, 505] on span "Go to slide 2" at bounding box center [705, 502] width 9 height 9
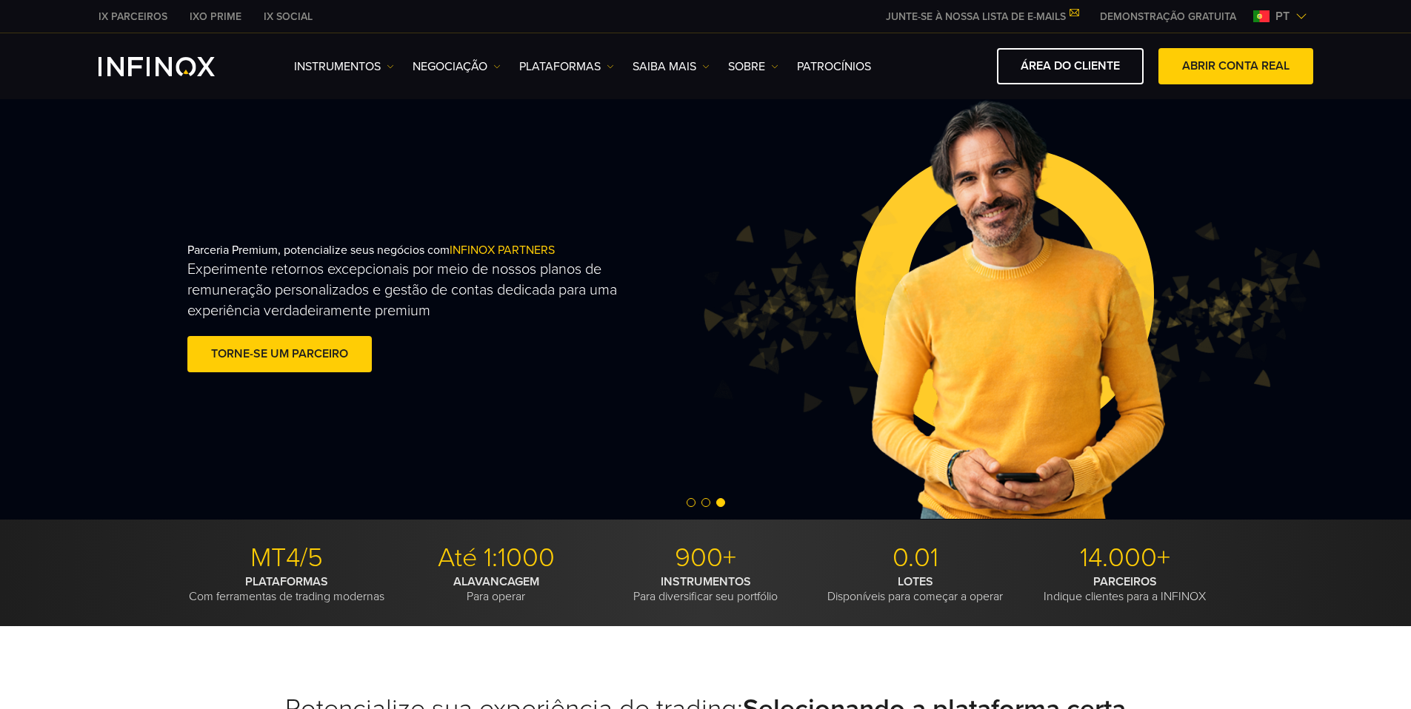
click at [706, 505] on span "Go to slide 2" at bounding box center [705, 502] width 9 height 9
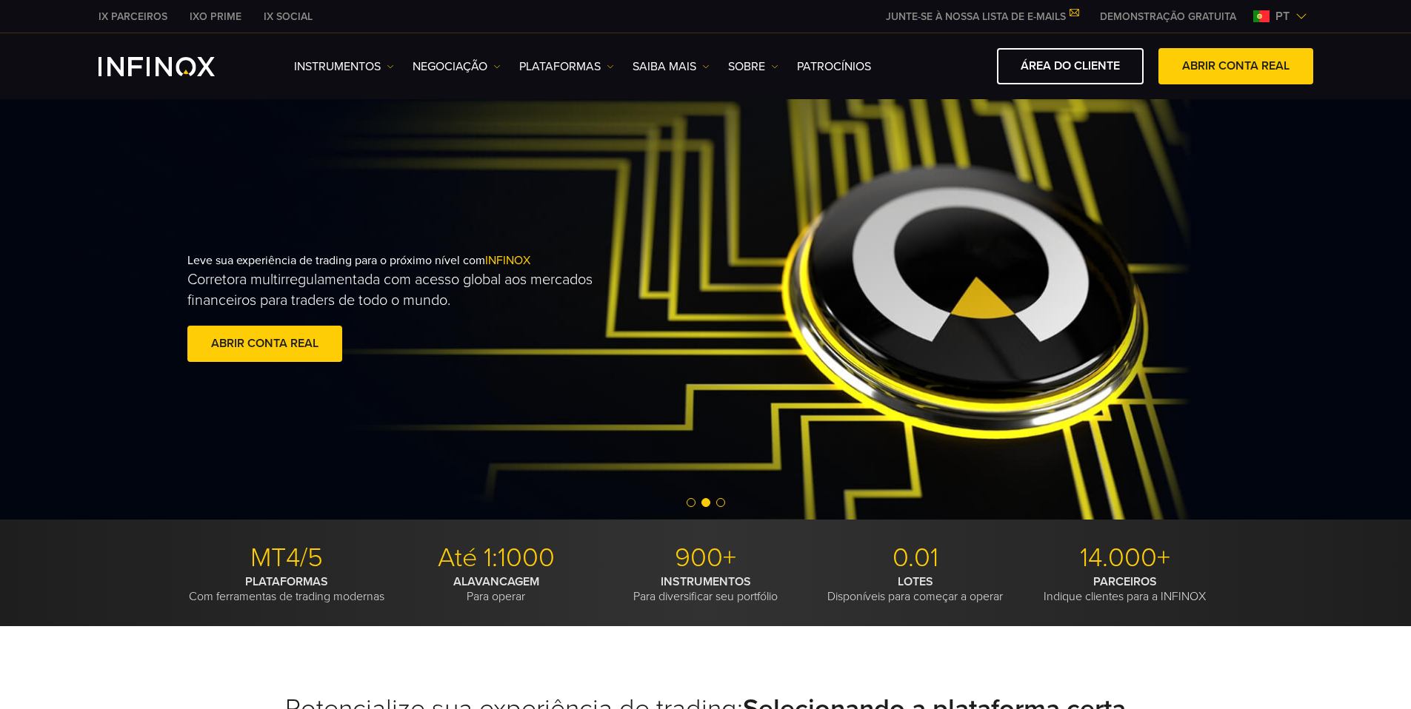
click at [716, 504] on span "Go to slide 3" at bounding box center [720, 502] width 9 height 9
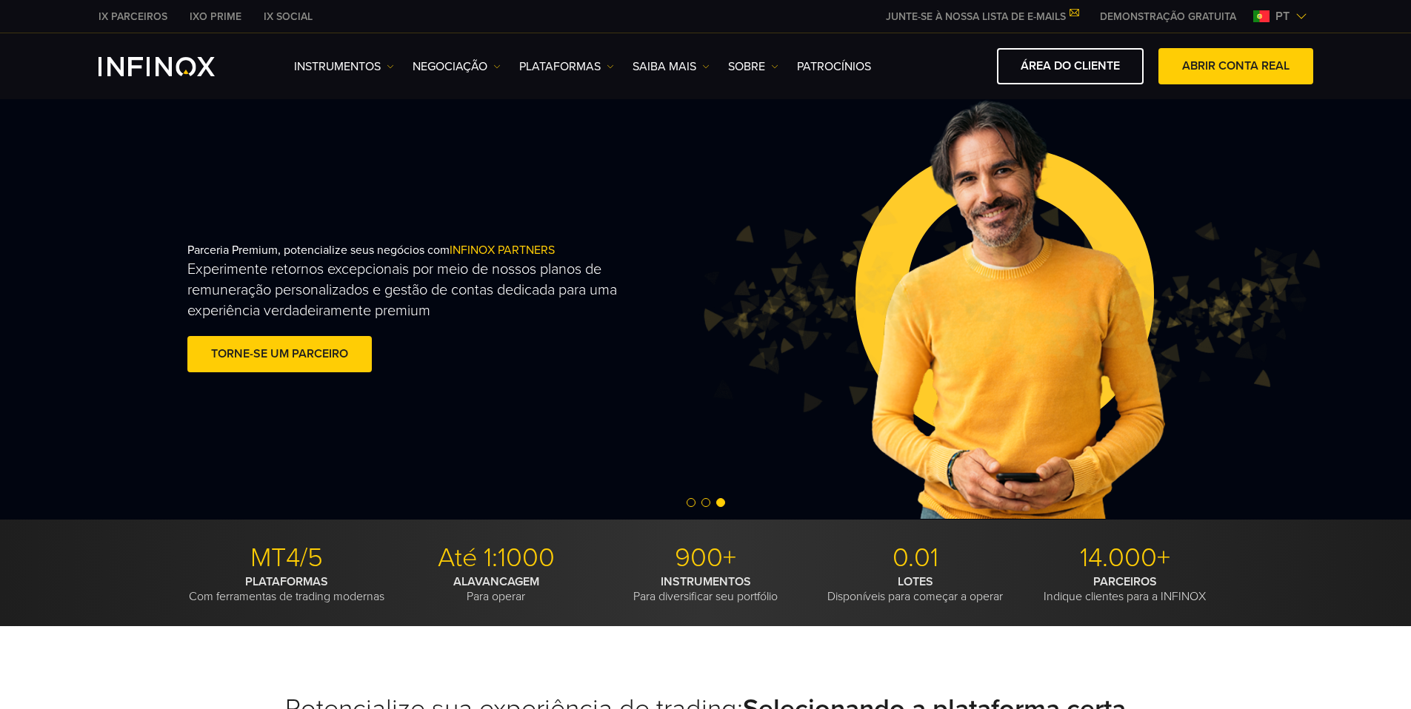
click at [707, 504] on span "Go to slide 2" at bounding box center [705, 502] width 9 height 9
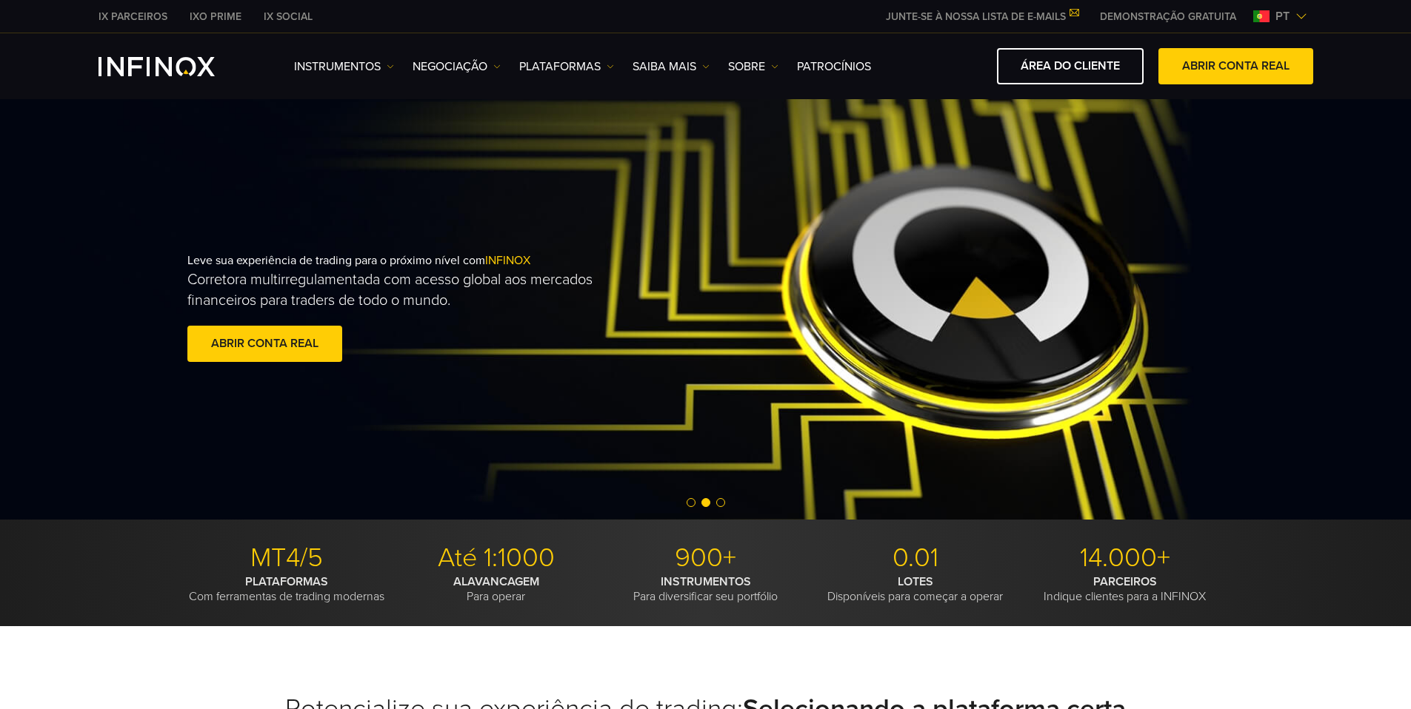
click at [719, 507] on span "Go to slide 3" at bounding box center [720, 502] width 9 height 9
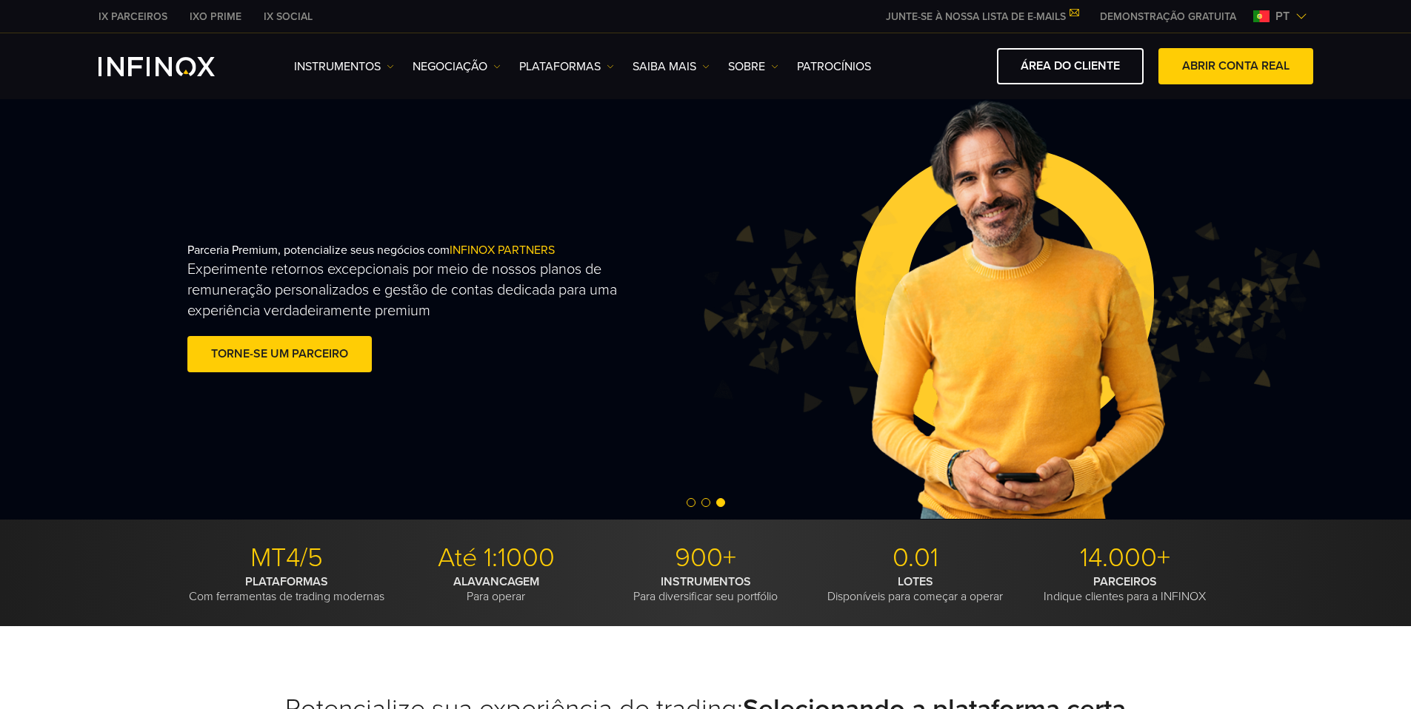
click at [704, 505] on span "Go to slide 2" at bounding box center [705, 502] width 9 height 9
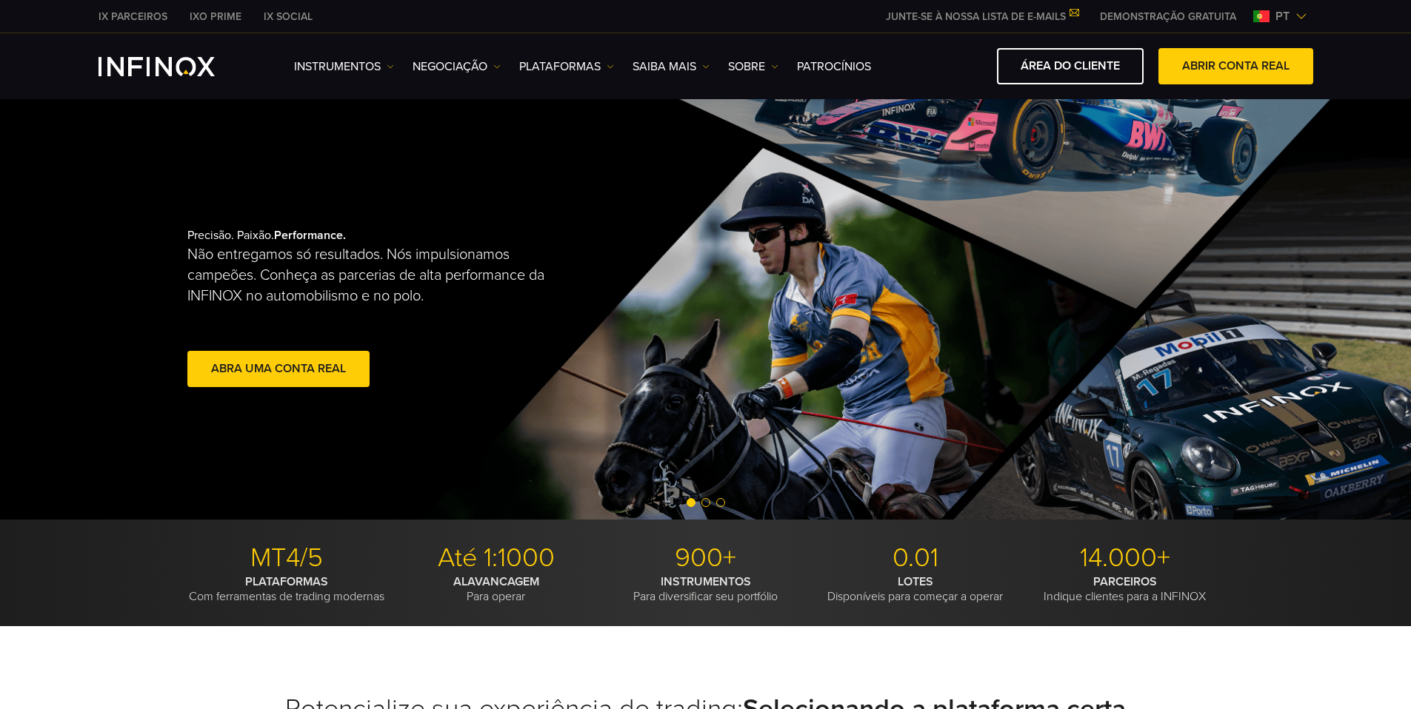
click at [712, 529] on div "MT4/5 PLATAFORMAS Com ferramentas de trading modernas Até 1:1000 ALAVANCAGEM Pa…" at bounding box center [705, 573] width 1411 height 107
click at [708, 510] on div at bounding box center [705, 504] width 1411 height 18
click at [707, 504] on span "Go to slide 2" at bounding box center [705, 502] width 9 height 9
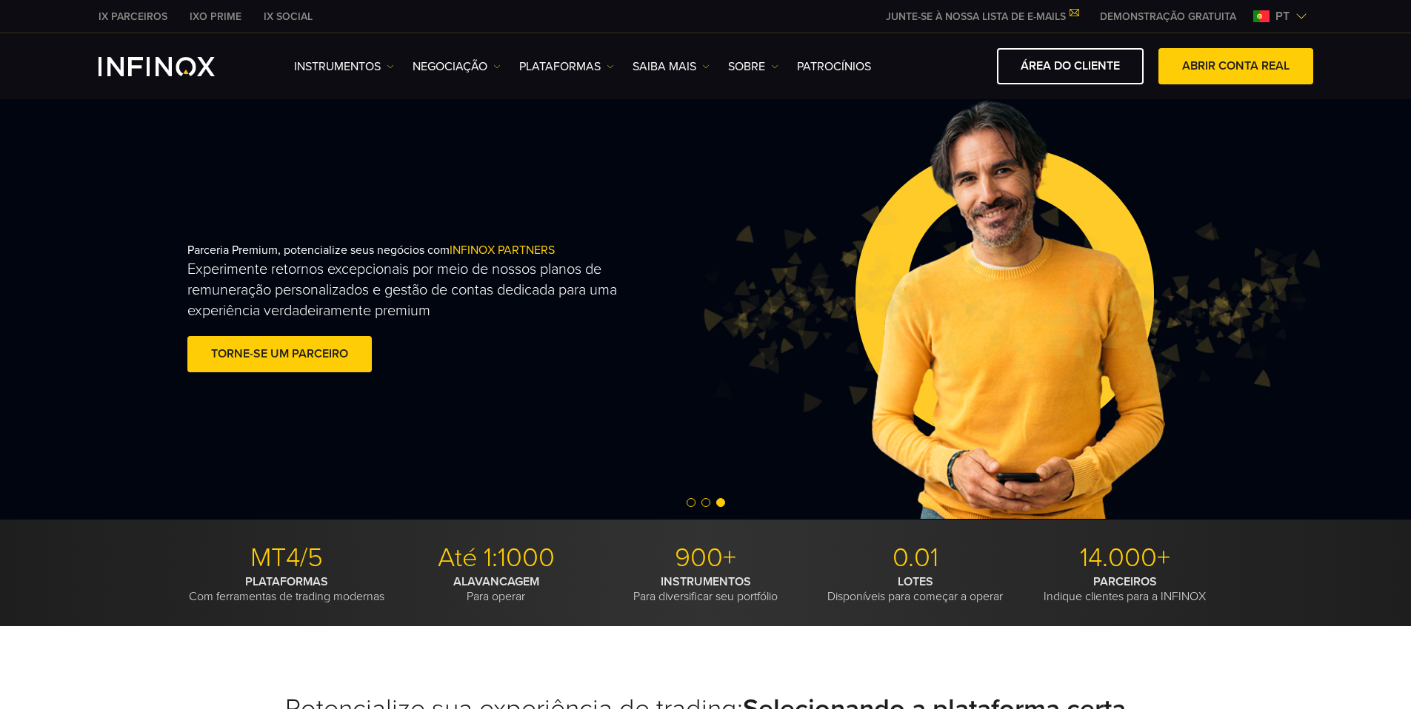
click at [689, 507] on span "Go to slide 1" at bounding box center [690, 502] width 9 height 9
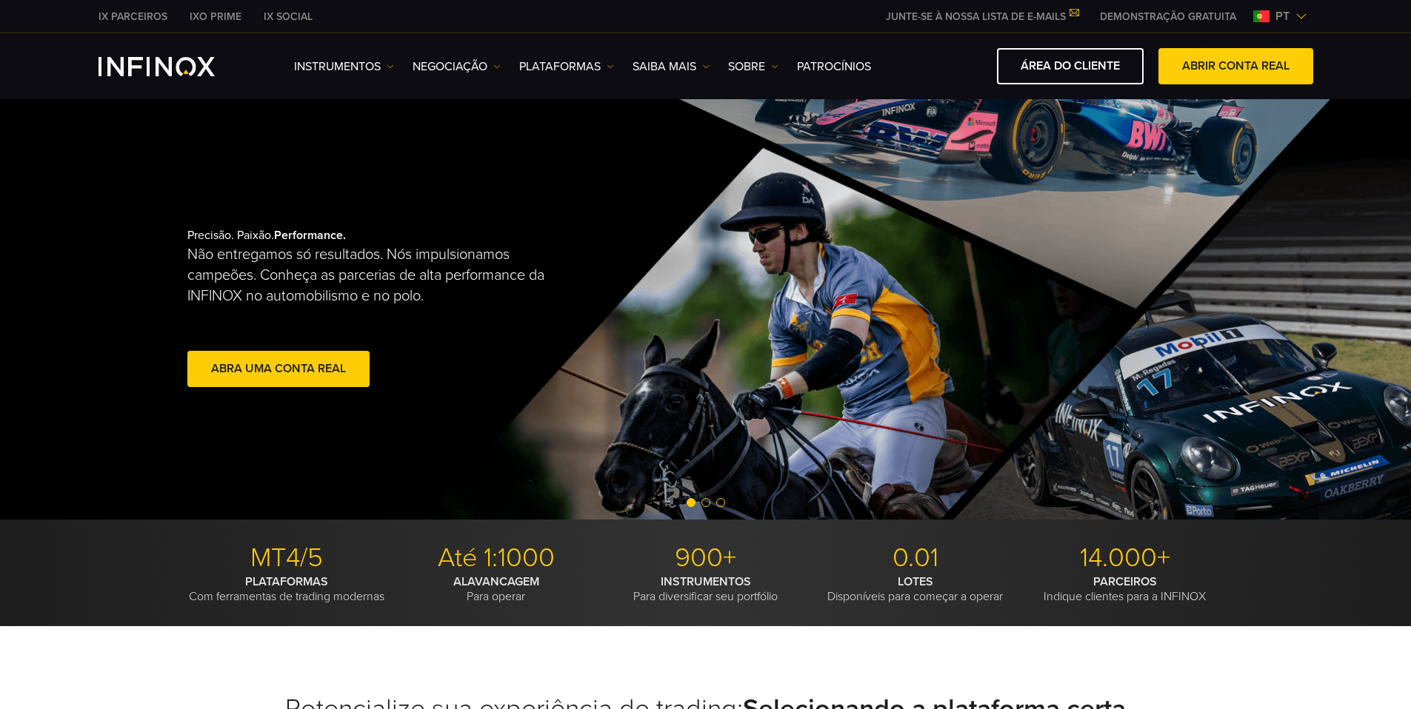
click at [704, 501] on span "Go to slide 2" at bounding box center [705, 502] width 9 height 9
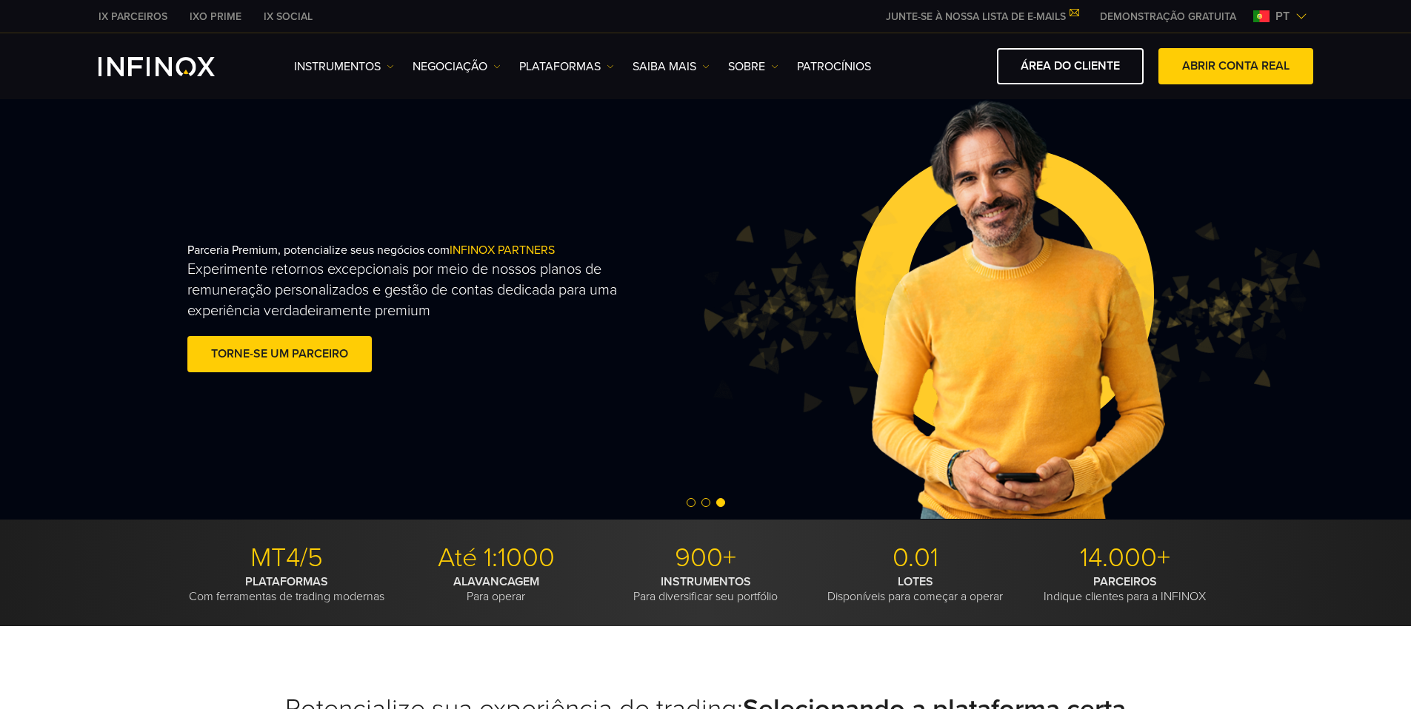
click at [691, 503] on span "Go to slide 1" at bounding box center [690, 502] width 9 height 9
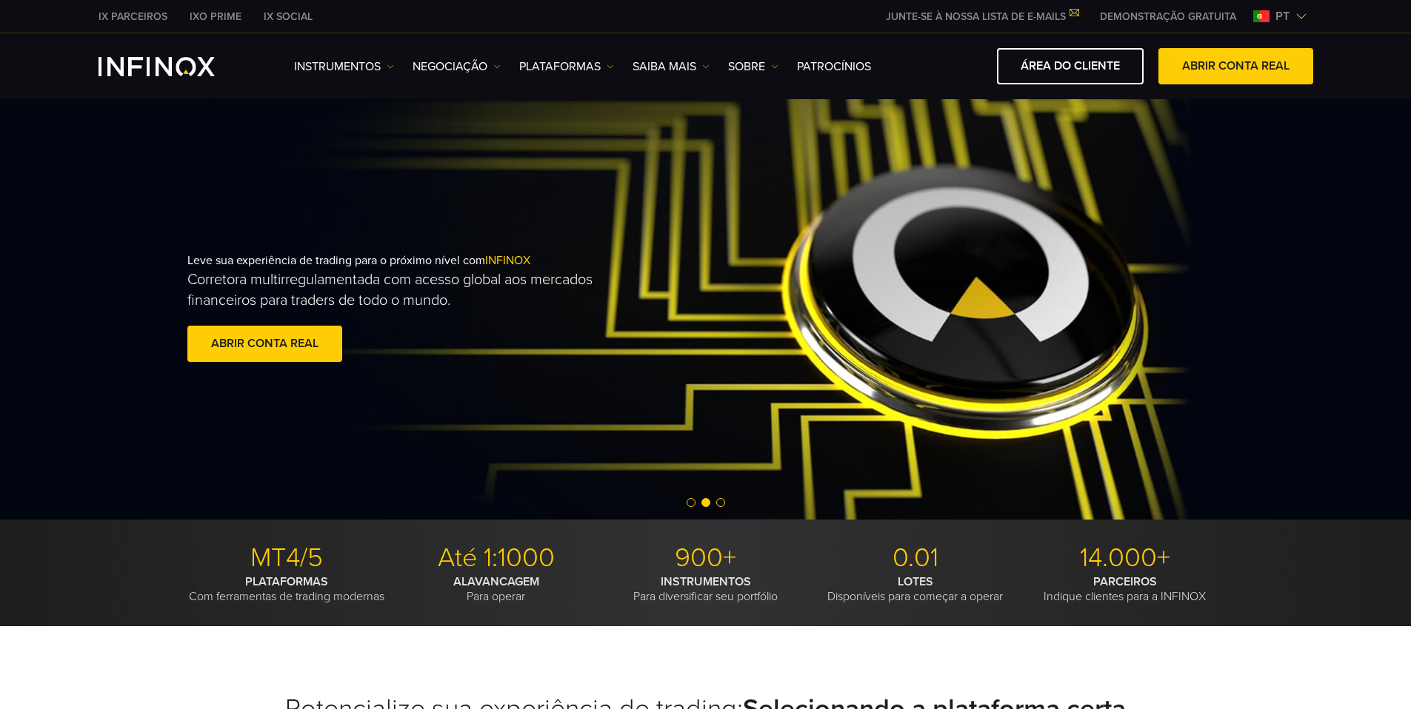
click at [718, 498] on span "Go to slide 3" at bounding box center [720, 502] width 9 height 9
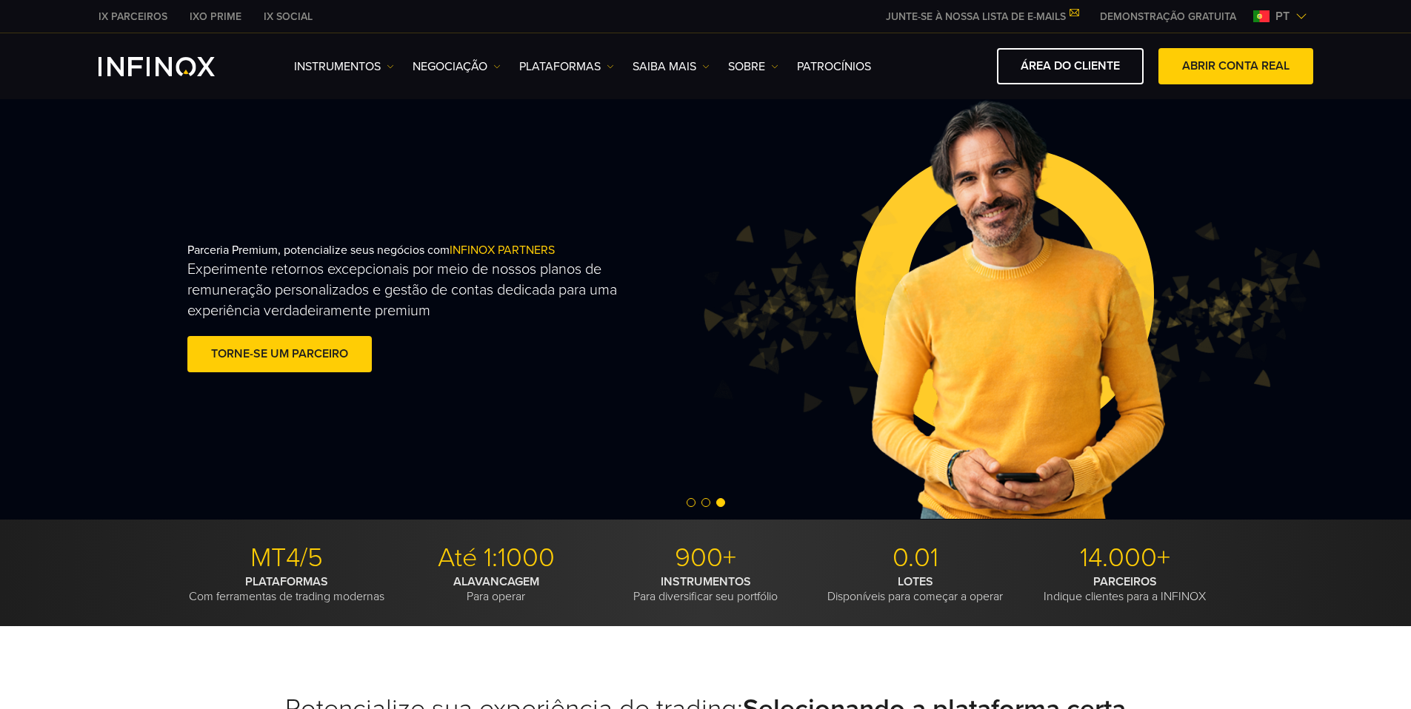
click at [697, 502] on div at bounding box center [705, 504] width 1411 height 18
click at [692, 504] on span "Go to slide 1" at bounding box center [690, 502] width 9 height 9
